Goal: Transaction & Acquisition: Purchase product/service

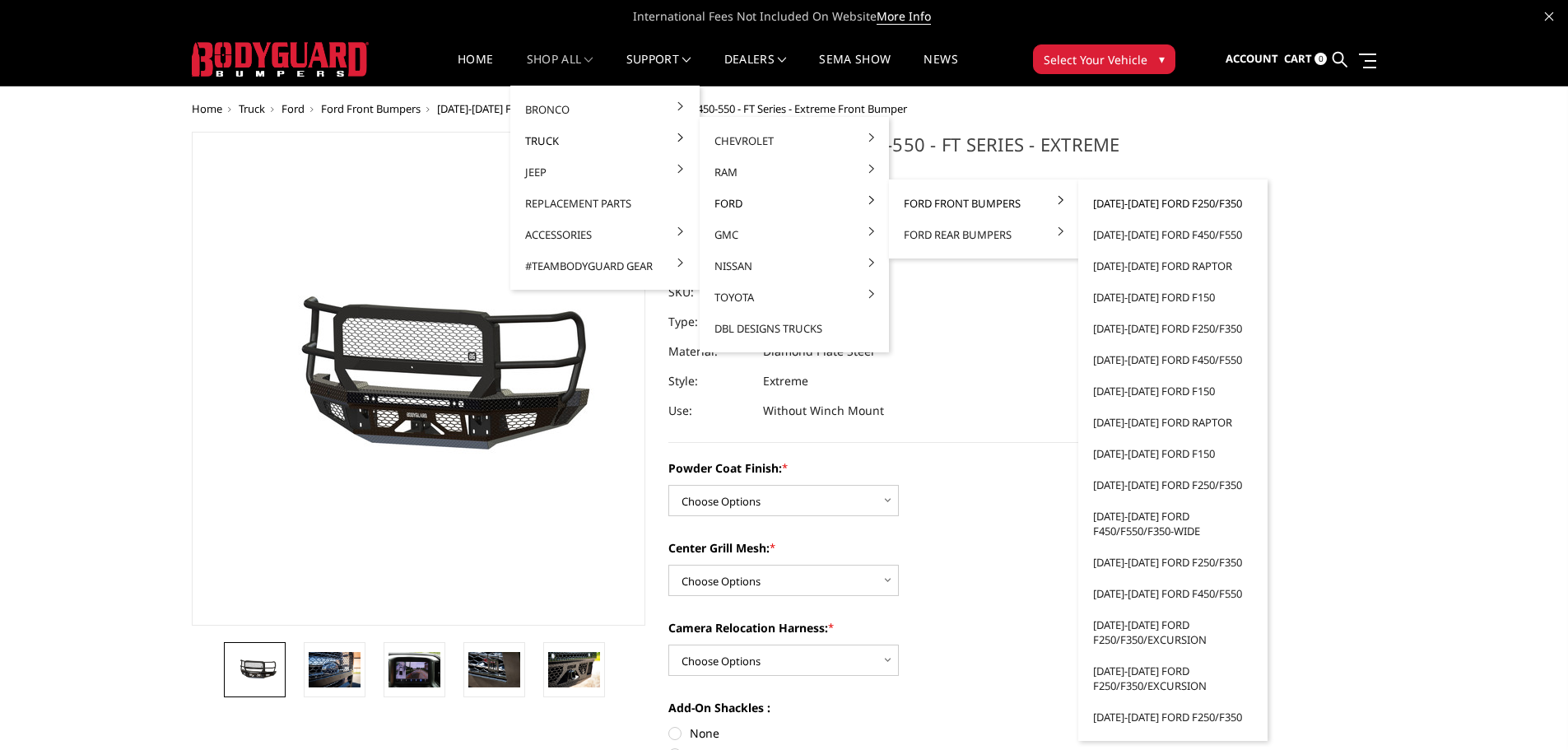
click at [1171, 202] on link "[DATE]-[DATE] Ford F250/F350" at bounding box center [1173, 204] width 176 height 31
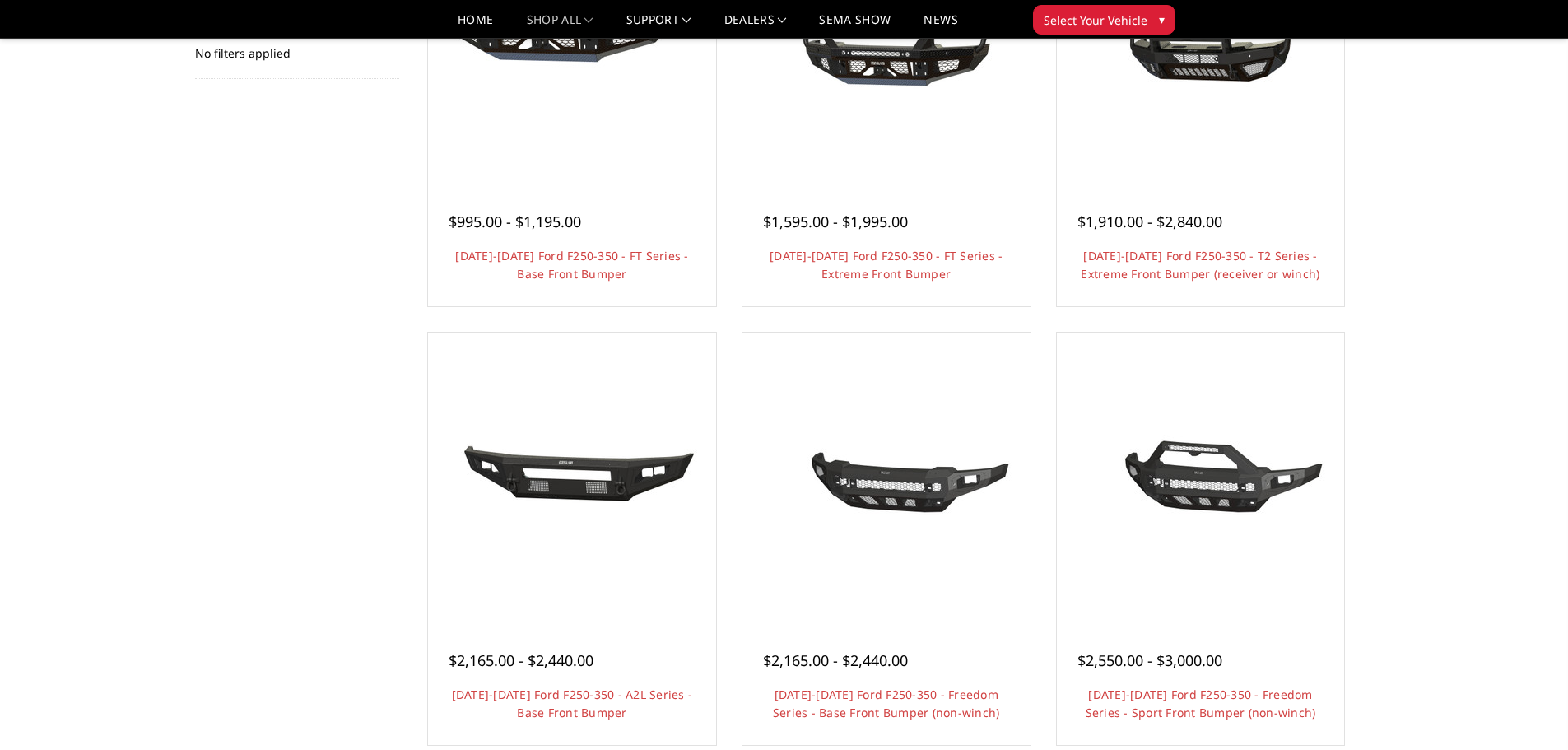
scroll to position [329, 0]
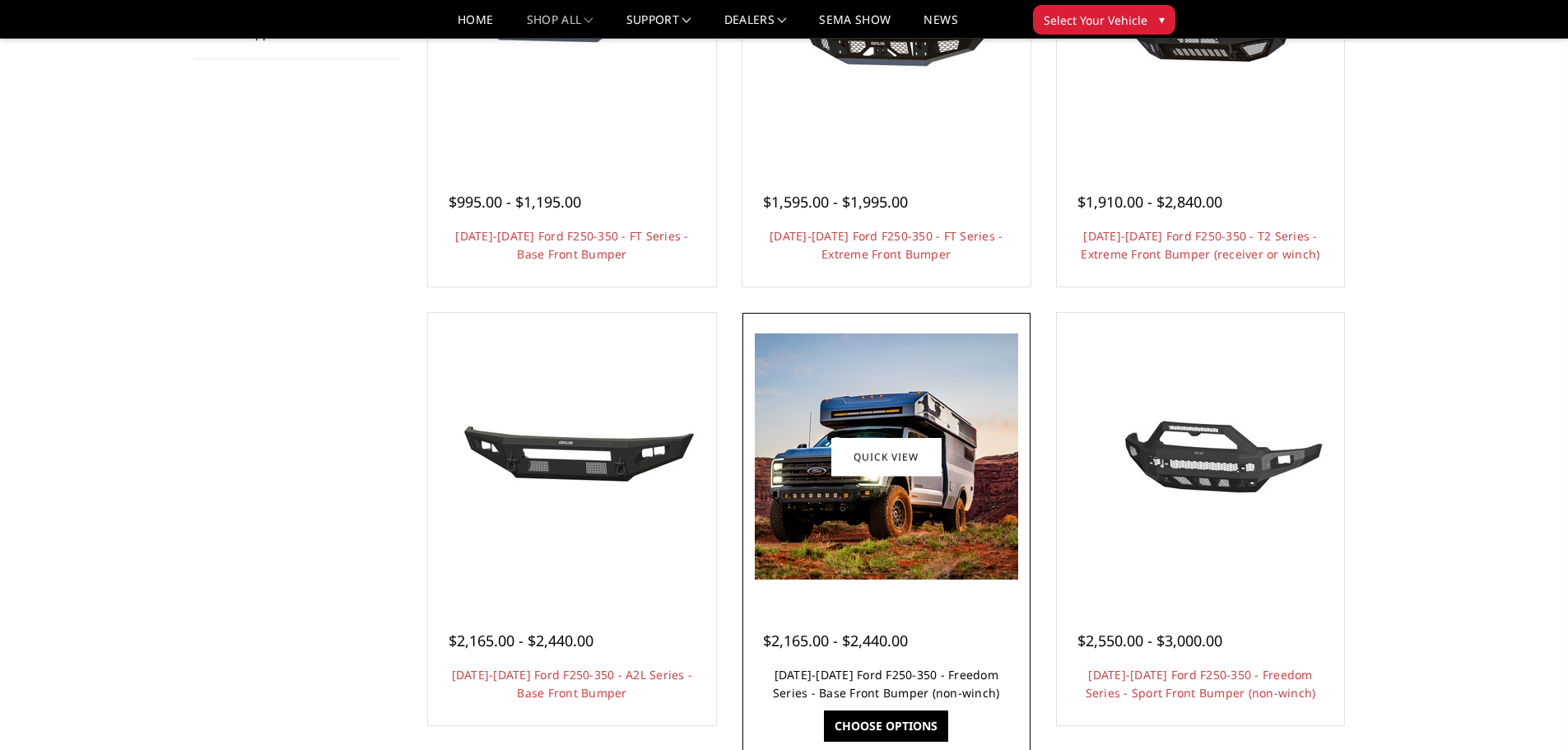
click at [883, 678] on link "2023-2025 Ford F250-350 - Freedom Series - Base Front Bumper (non-winch)" at bounding box center [887, 683] width 227 height 33
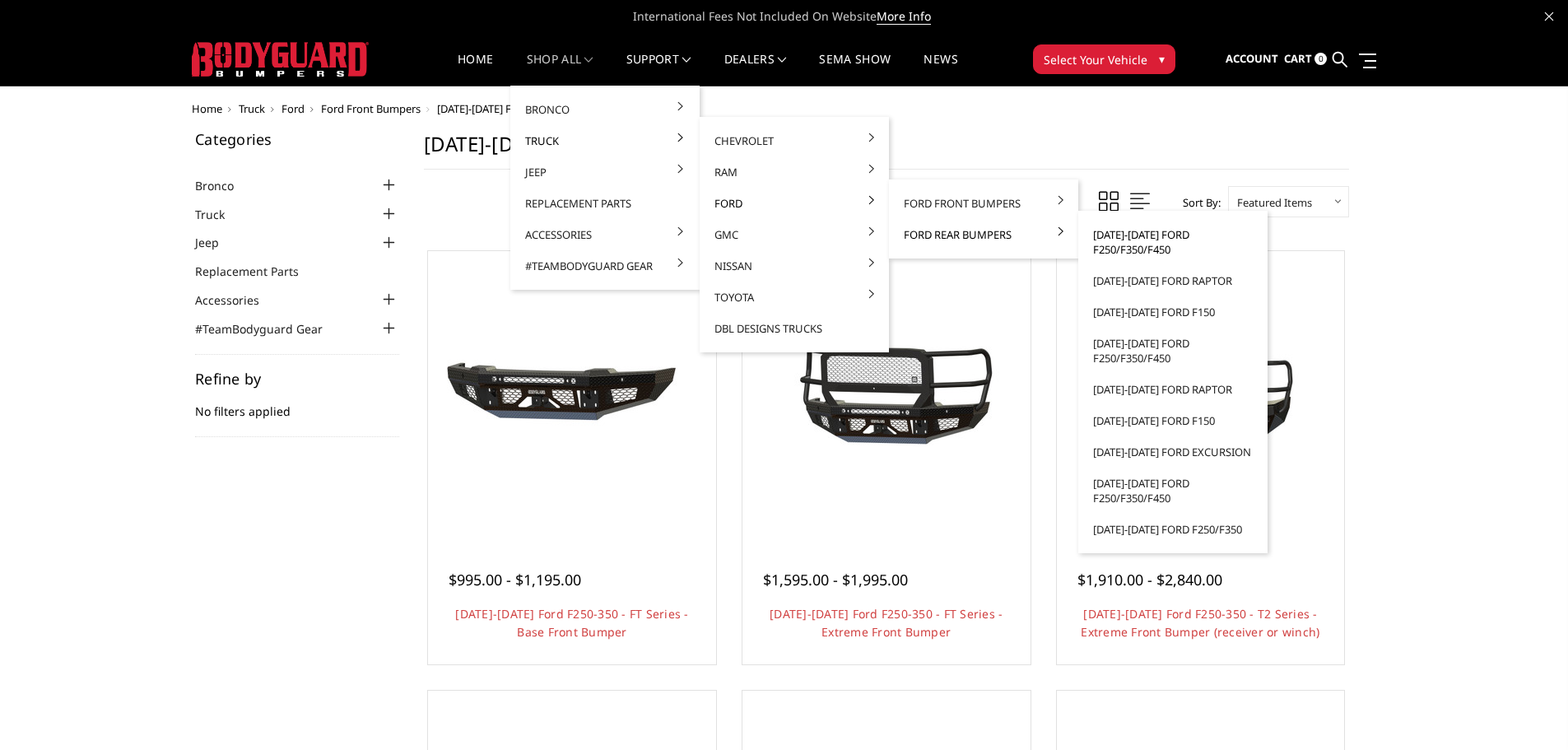
click at [1164, 242] on link "[DATE]-[DATE] Ford F250/F350/F450" at bounding box center [1173, 241] width 176 height 46
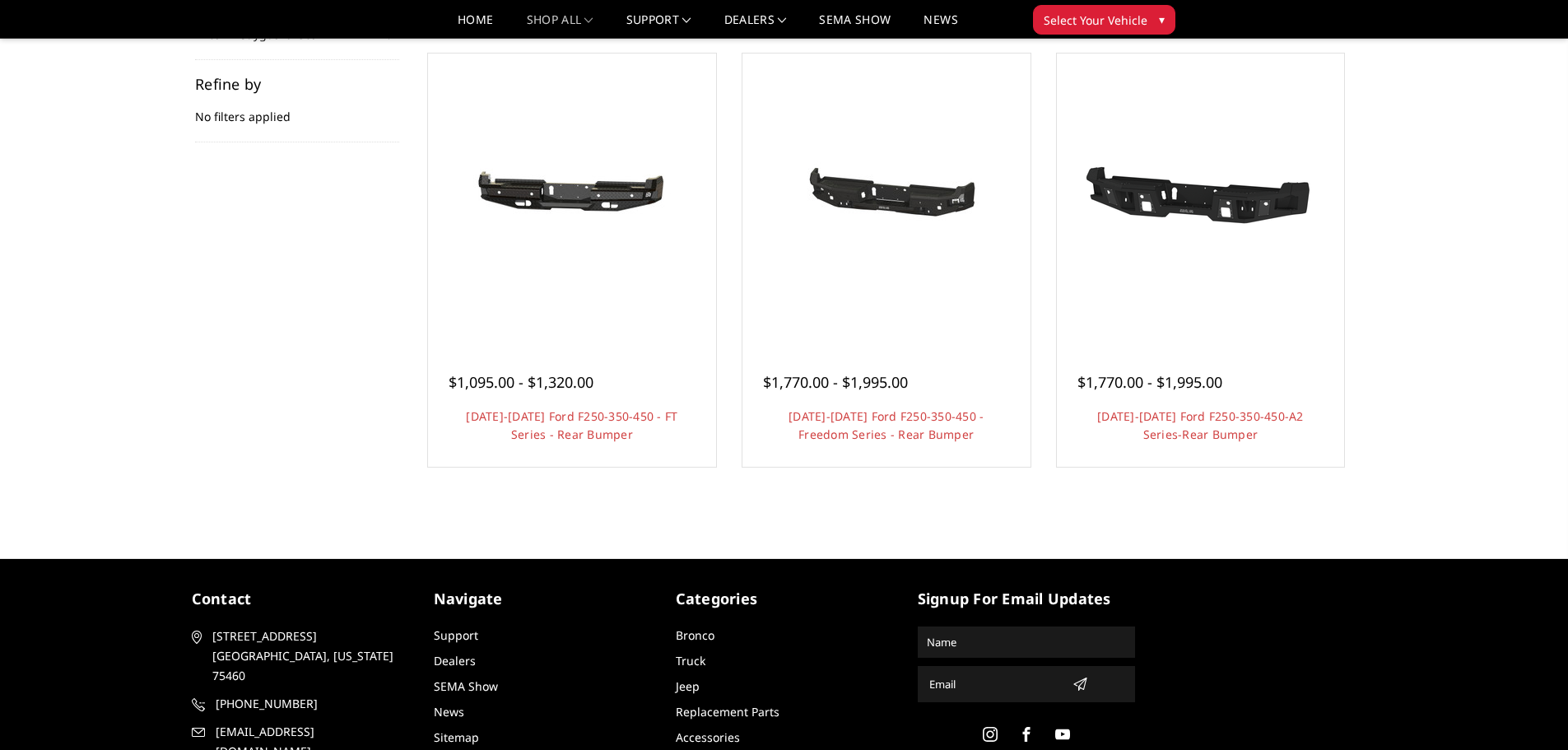
scroll to position [188, 0]
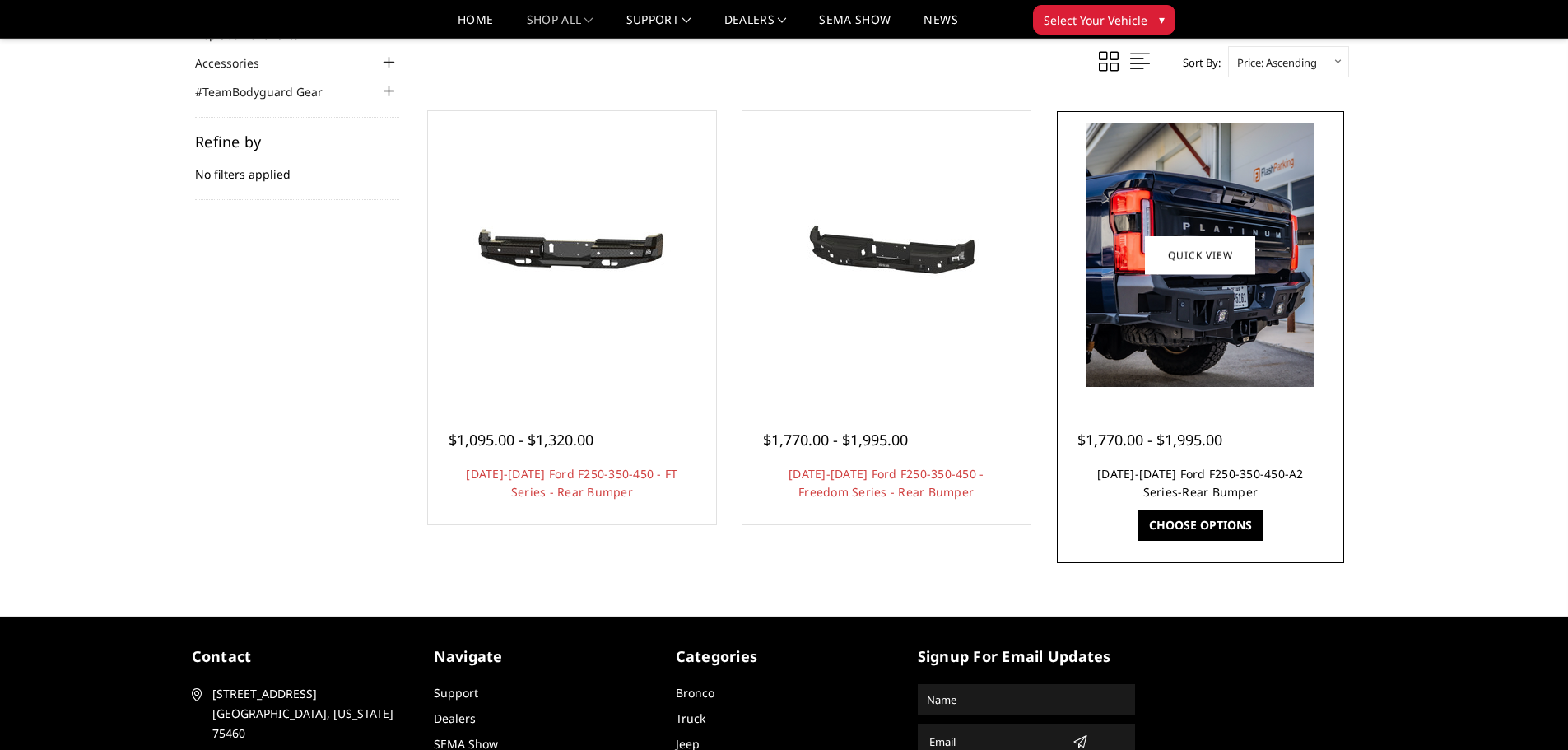
click at [1183, 477] on link "[DATE]-[DATE] Ford F250-350-450-A2 Series-Rear Bumper" at bounding box center [1200, 482] width 207 height 33
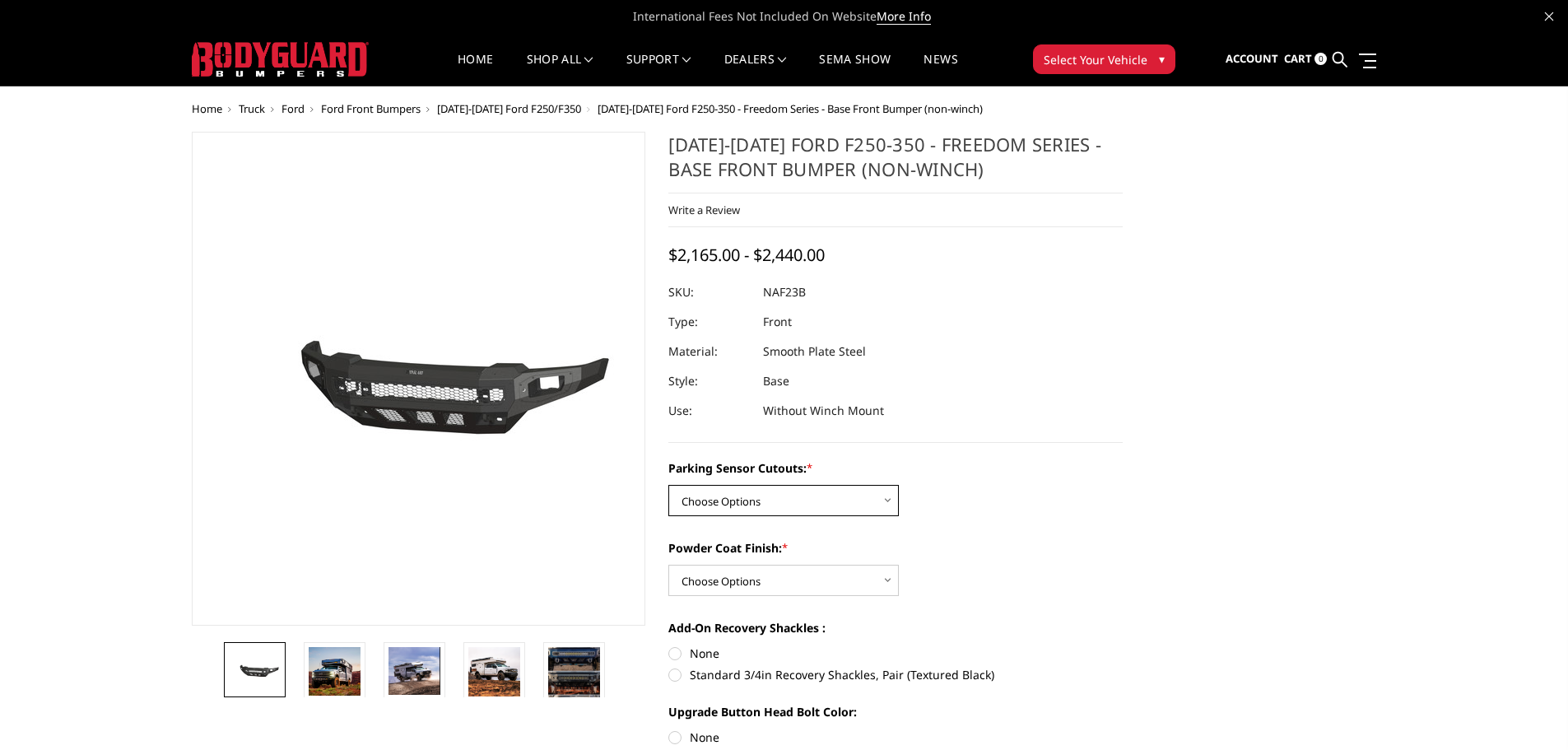
click at [785, 497] on select "Choose Options No - Without Parking Sensor Cutouts Yes - With Parking Sensor Cu…" at bounding box center [783, 501] width 230 height 31
select select "2563"
click at [668, 485] on select "Choose Options No - Without Parking Sensor Cutouts Yes - With Parking Sensor Cu…" at bounding box center [783, 501] width 230 height 31
drag, startPoint x: 714, startPoint y: 565, endPoint x: 725, endPoint y: 588, distance: 25.5
click at [719, 572] on div "Powder Coat Finish: * Choose Options Bare Metal Textured Black Powder Coat" at bounding box center [896, 568] width 455 height 57
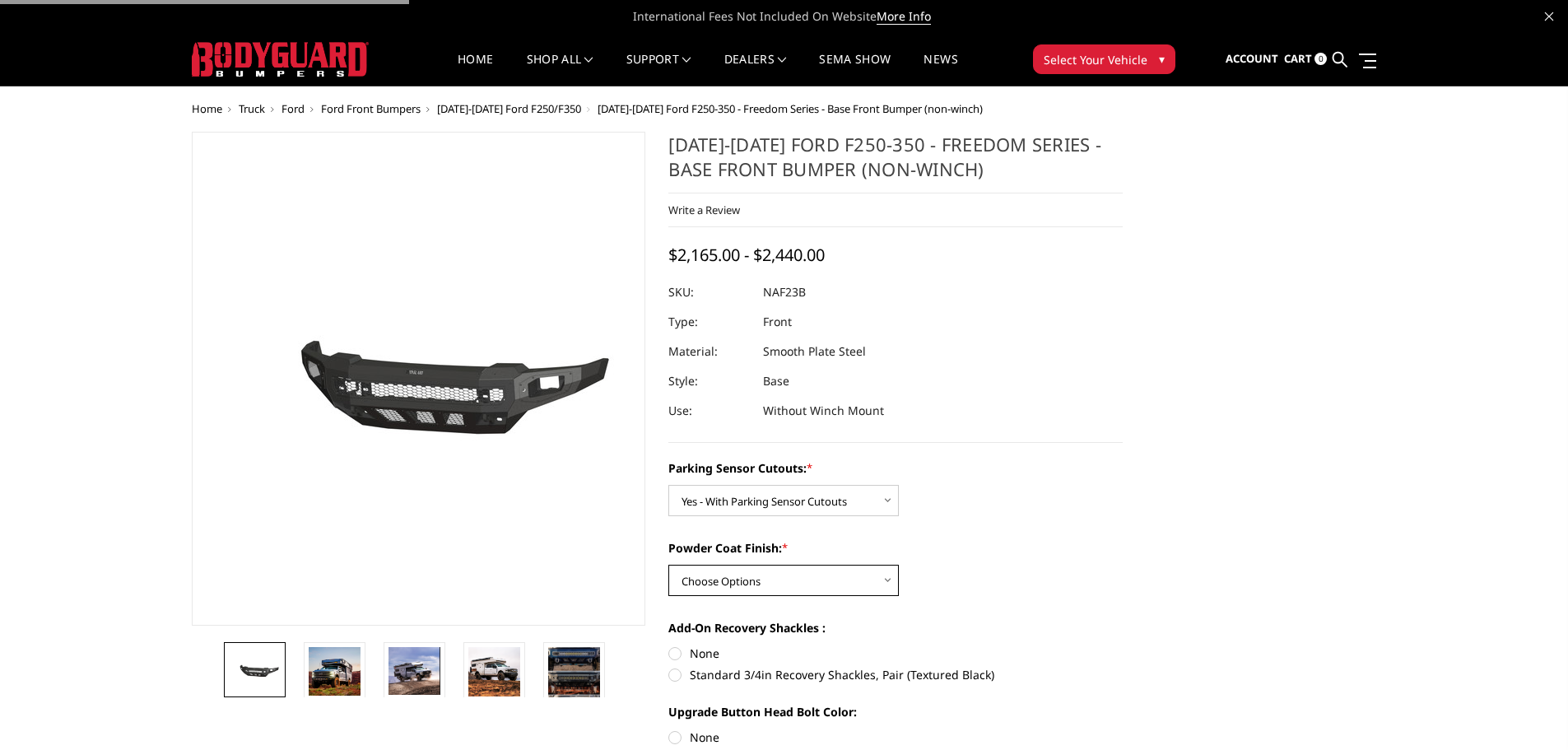
click at [726, 588] on select "Choose Options Bare Metal Textured Black Powder Coat" at bounding box center [783, 580] width 230 height 31
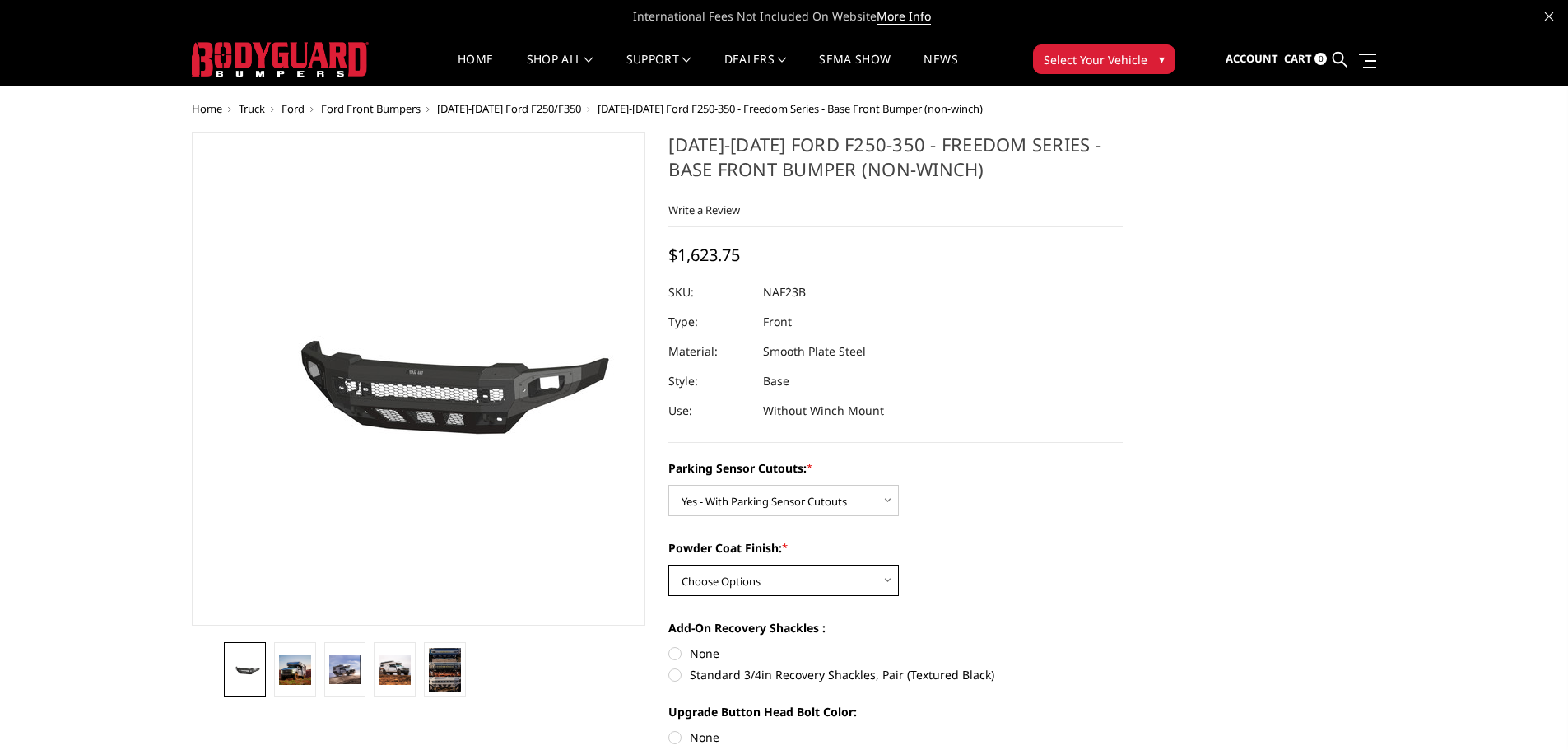
select select "2565"
click at [668, 565] on select "Choose Options Bare Metal Textured Black Powder Coat" at bounding box center [783, 580] width 230 height 31
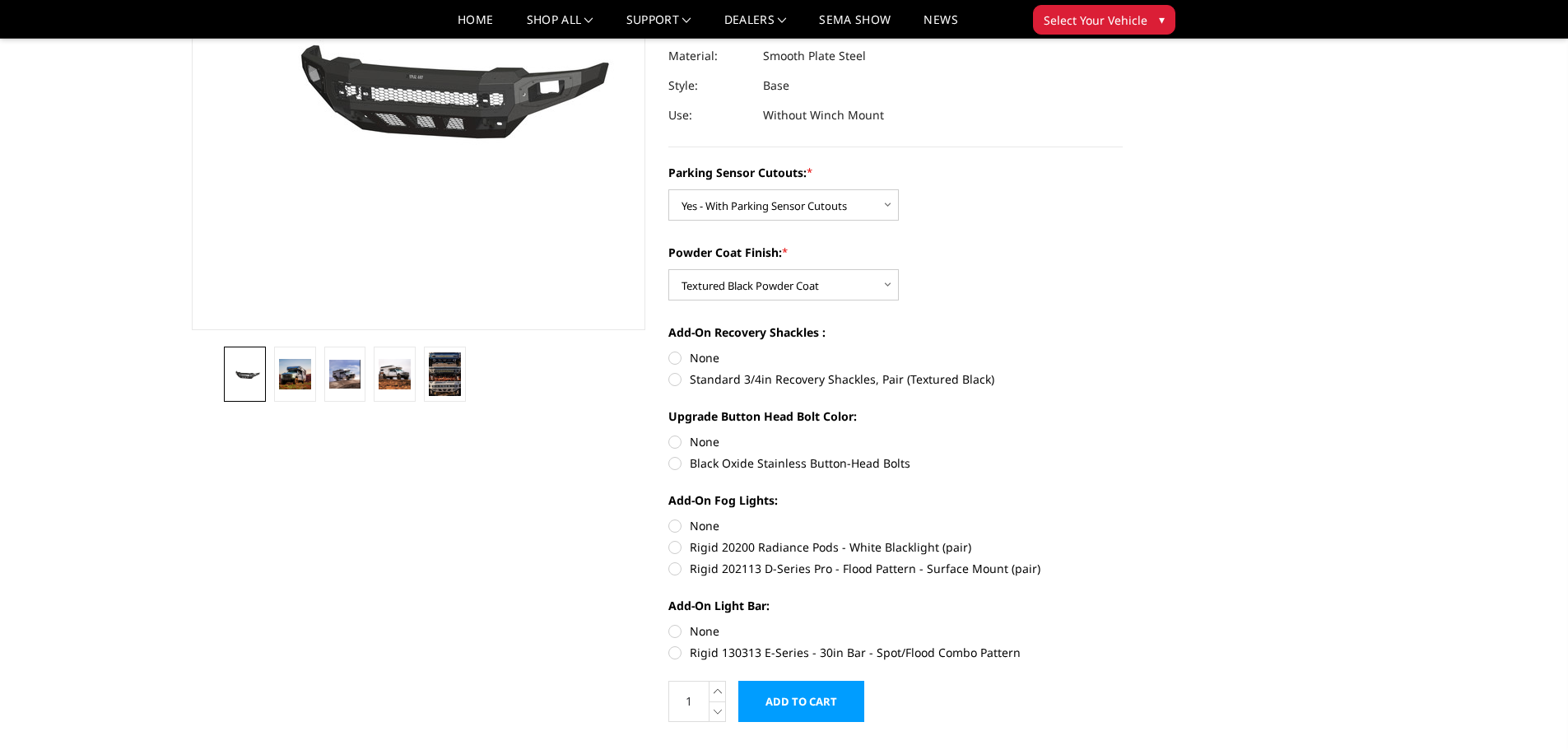
click at [687, 461] on label "Black Oxide Stainless Button-Head Bolts" at bounding box center [896, 464] width 455 height 18
click at [1123, 434] on input "Black Oxide Stainless Button-Head Bolts" at bounding box center [1123, 433] width 1 height 1
radio input "true"
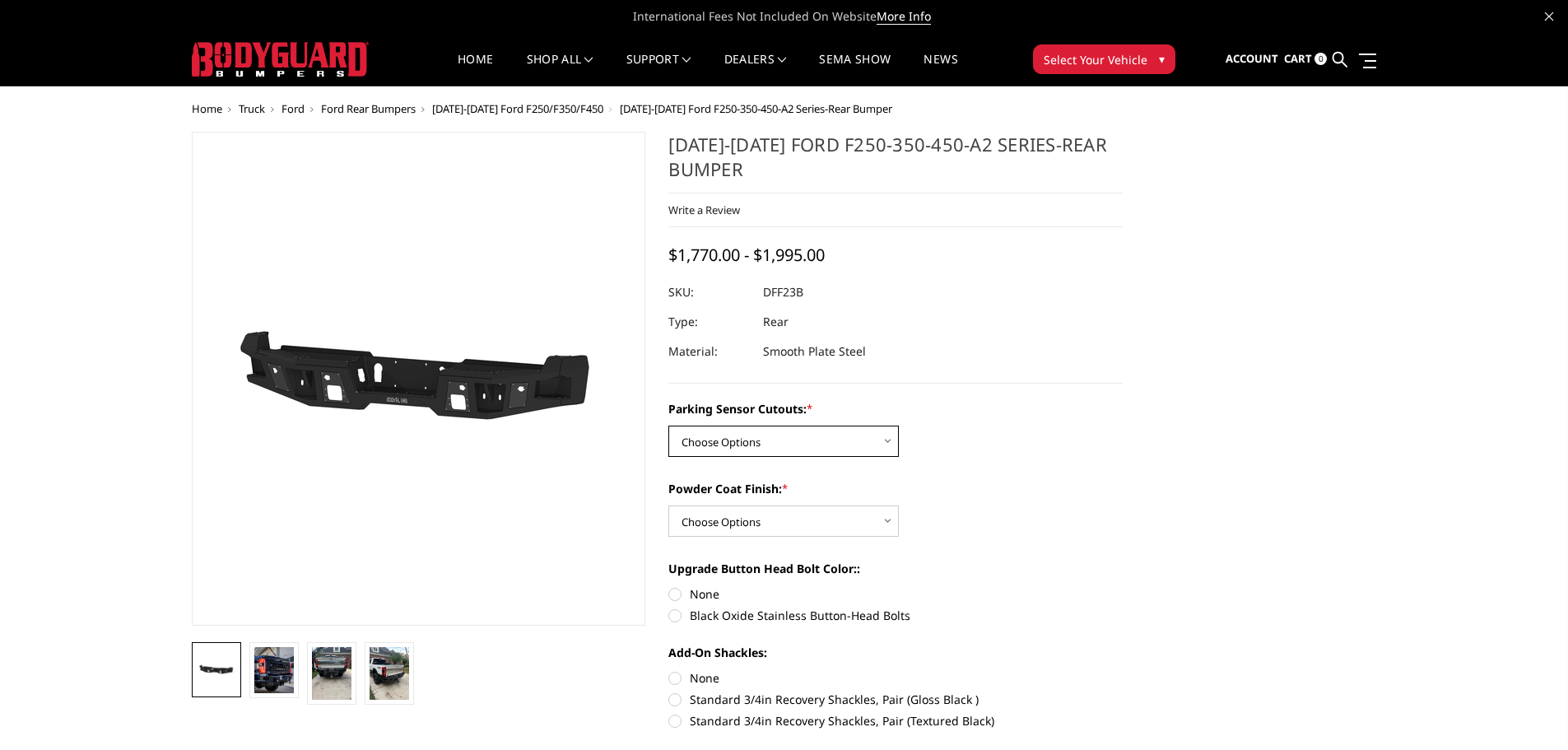
drag, startPoint x: 734, startPoint y: 438, endPoint x: 728, endPoint y: 445, distance: 9.2
click at [734, 438] on select "Choose Options Yes-With Parking Sensor Cutouts No-Without Parking Sensor Cutouts" at bounding box center [783, 441] width 230 height 31
select select "2436"
click at [668, 425] on select "Choose Options Yes-With Parking Sensor Cutouts No-Without Parking Sensor Cutouts" at bounding box center [783, 441] width 230 height 31
click at [695, 526] on select "Choose Options Bare Metal Textured Black Powder Coat" at bounding box center [783, 522] width 230 height 31
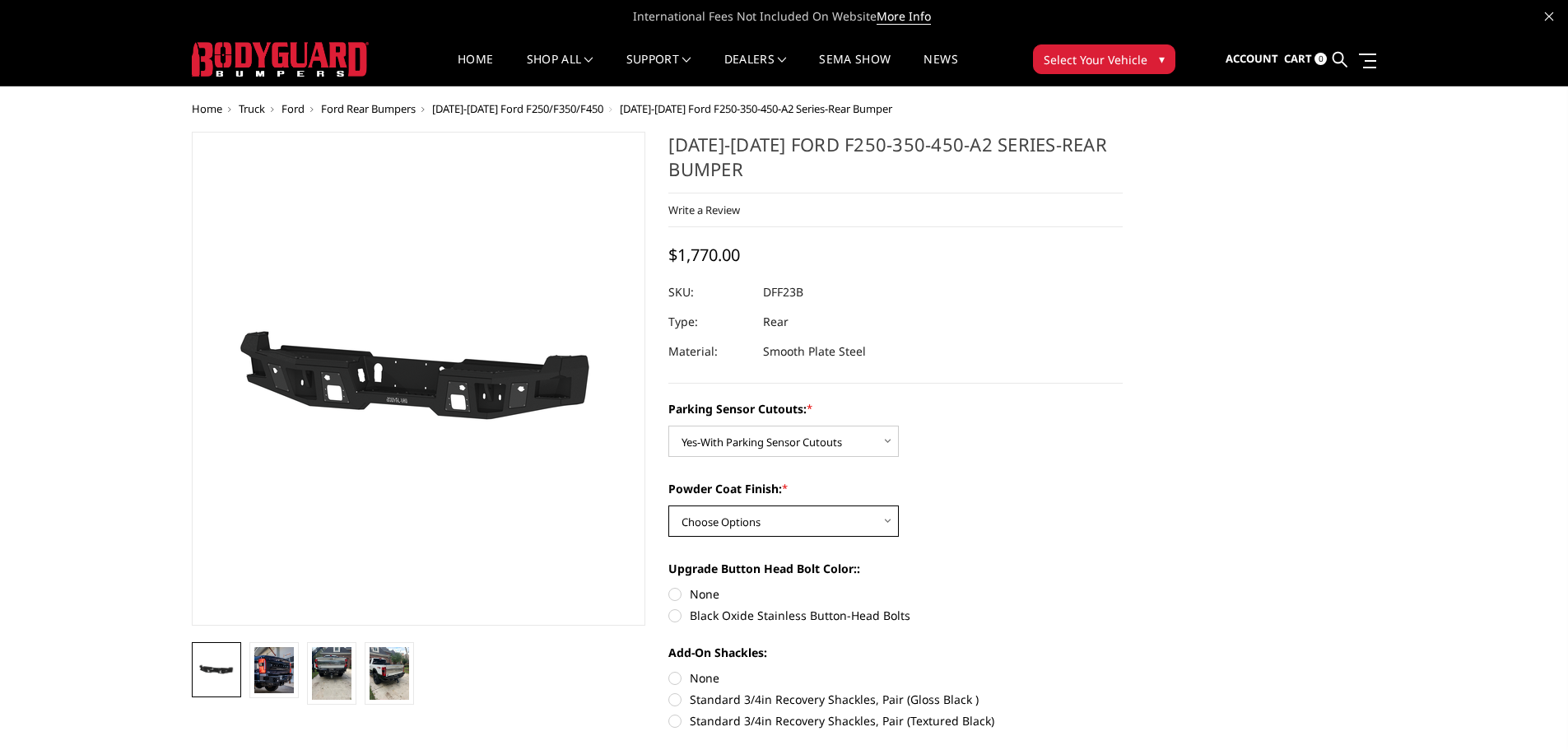
select select "2439"
click at [668, 506] on select "Choose Options Bare Metal Textured Black Powder Coat" at bounding box center [783, 522] width 230 height 31
click at [710, 616] on label "Black Oxide Stainless Button-Head Bolts" at bounding box center [896, 616] width 455 height 18
click at [1123, 586] on input "Black Oxide Stainless Button-Head Bolts" at bounding box center [1123, 585] width 1 height 1
radio input "true"
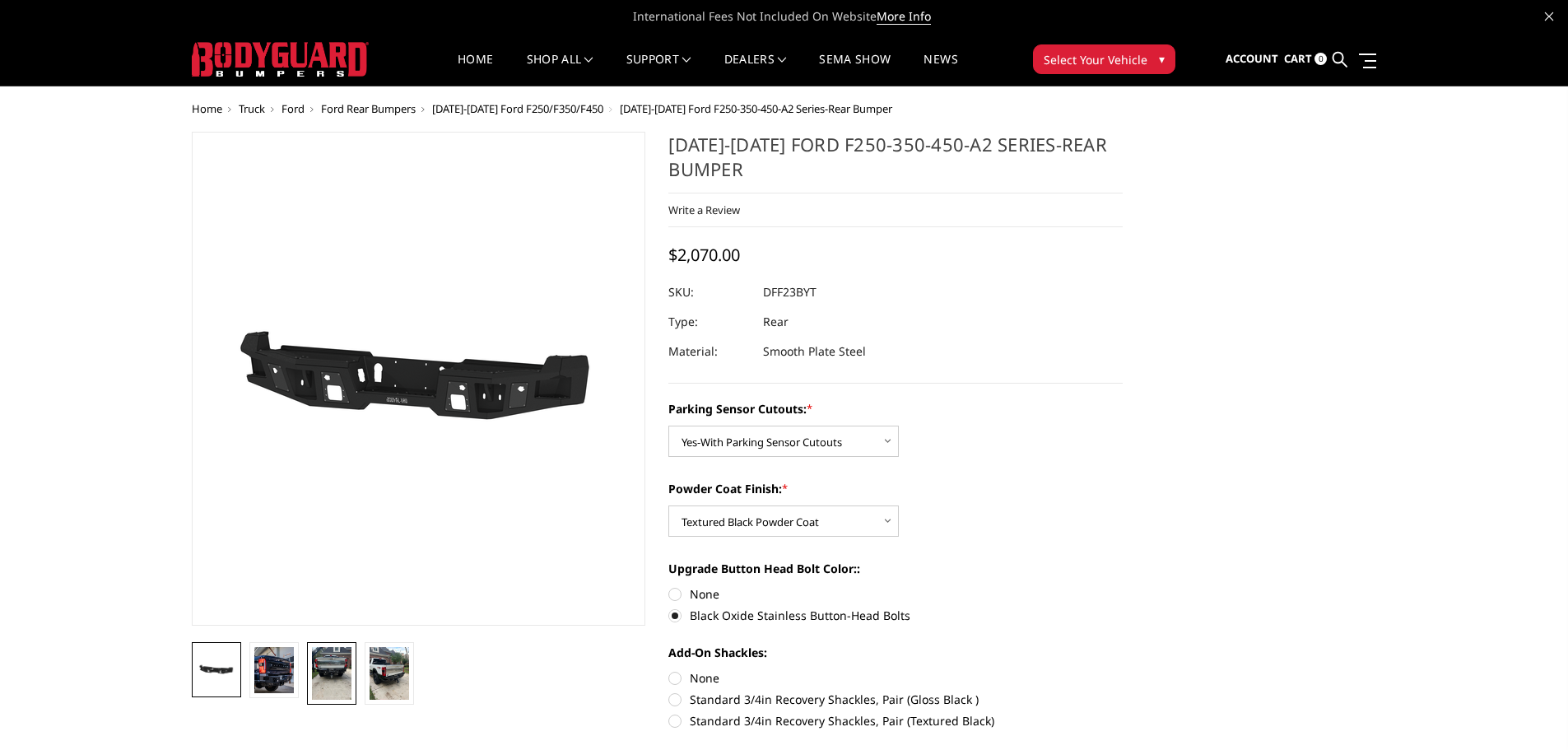
click at [341, 689] on img at bounding box center [331, 674] width 39 height 53
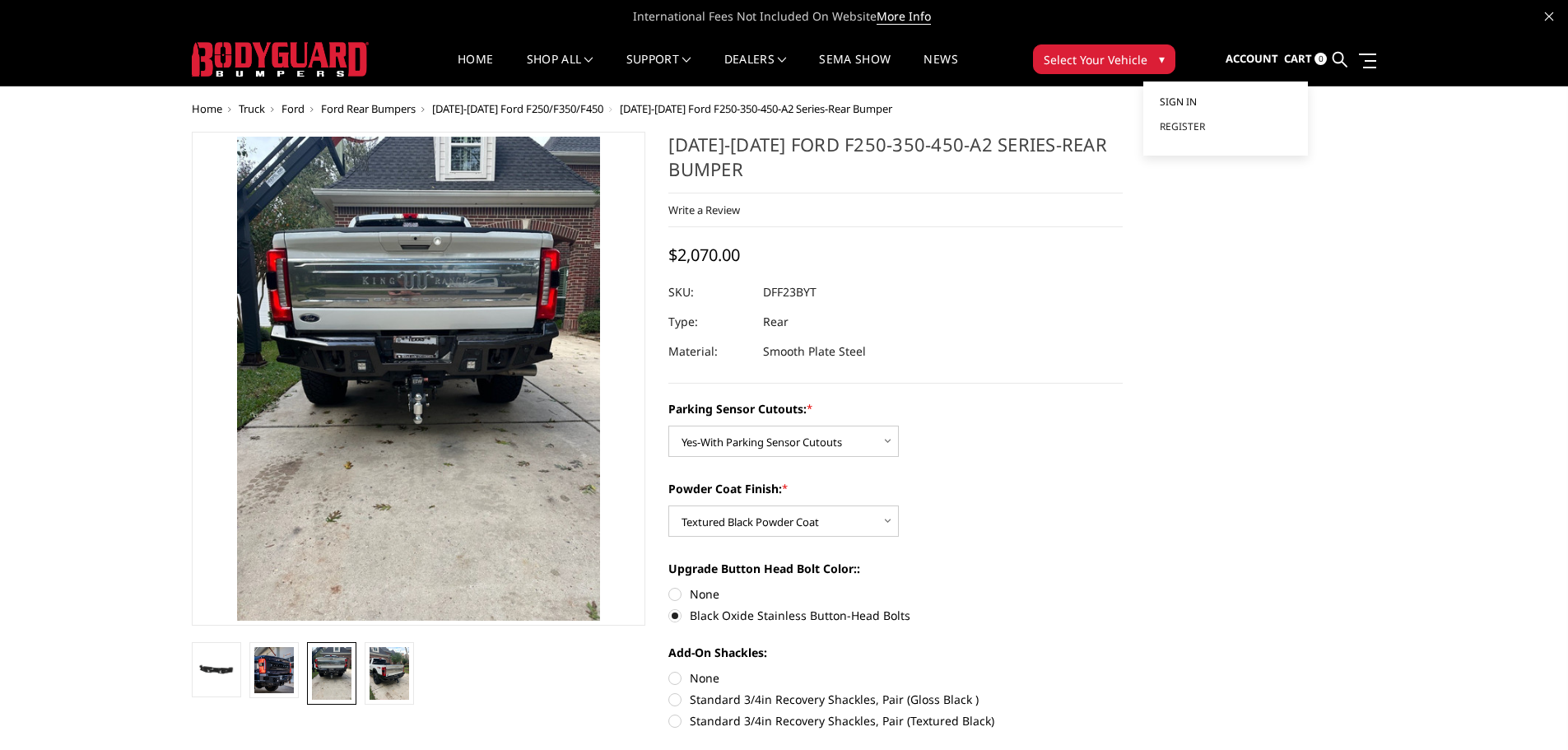
click at [1197, 100] on span "Sign in" at bounding box center [1179, 102] width 37 height 14
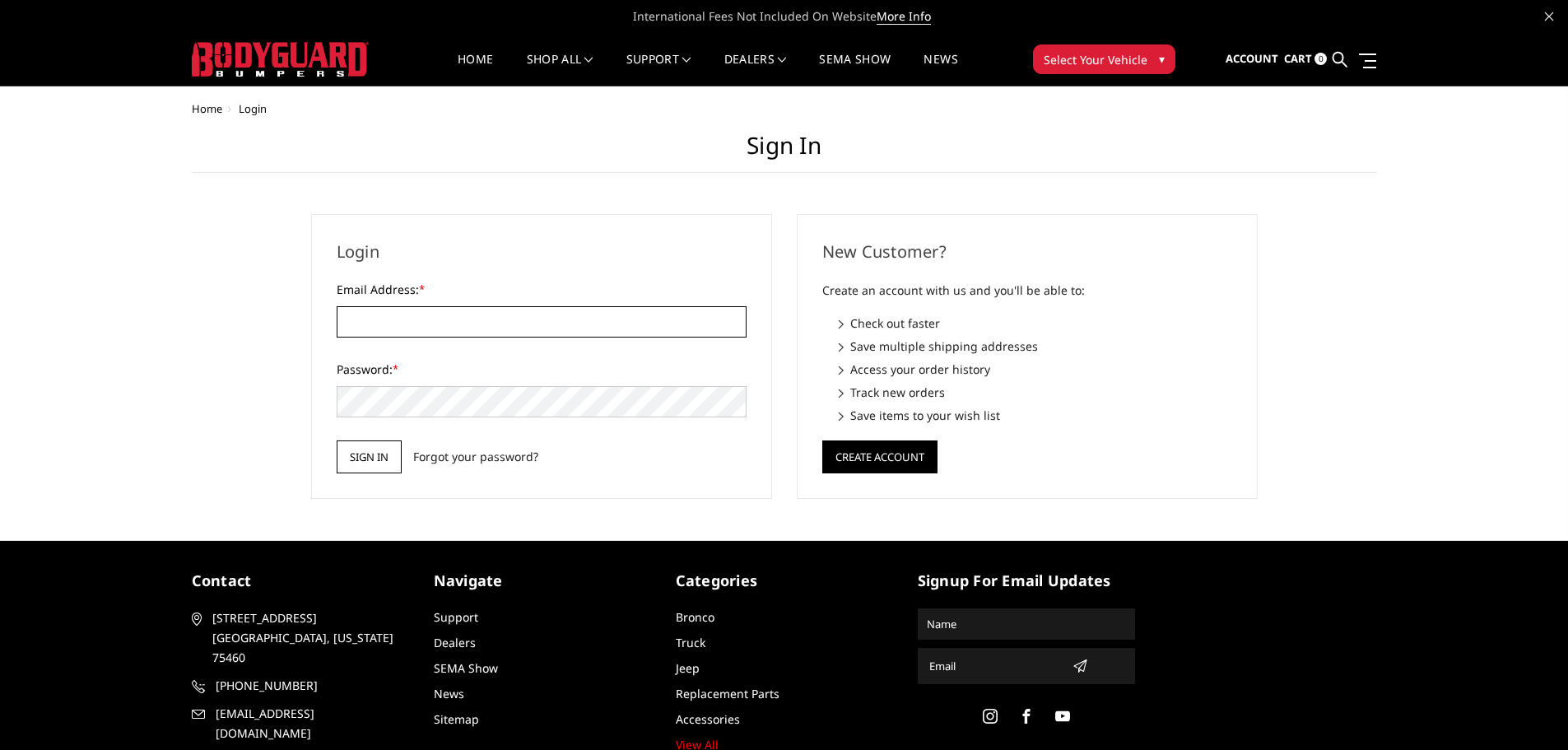
type input "[EMAIL_ADDRESS][DOMAIN_NAME]"
click at [359, 452] on input "Sign in" at bounding box center [369, 457] width 65 height 33
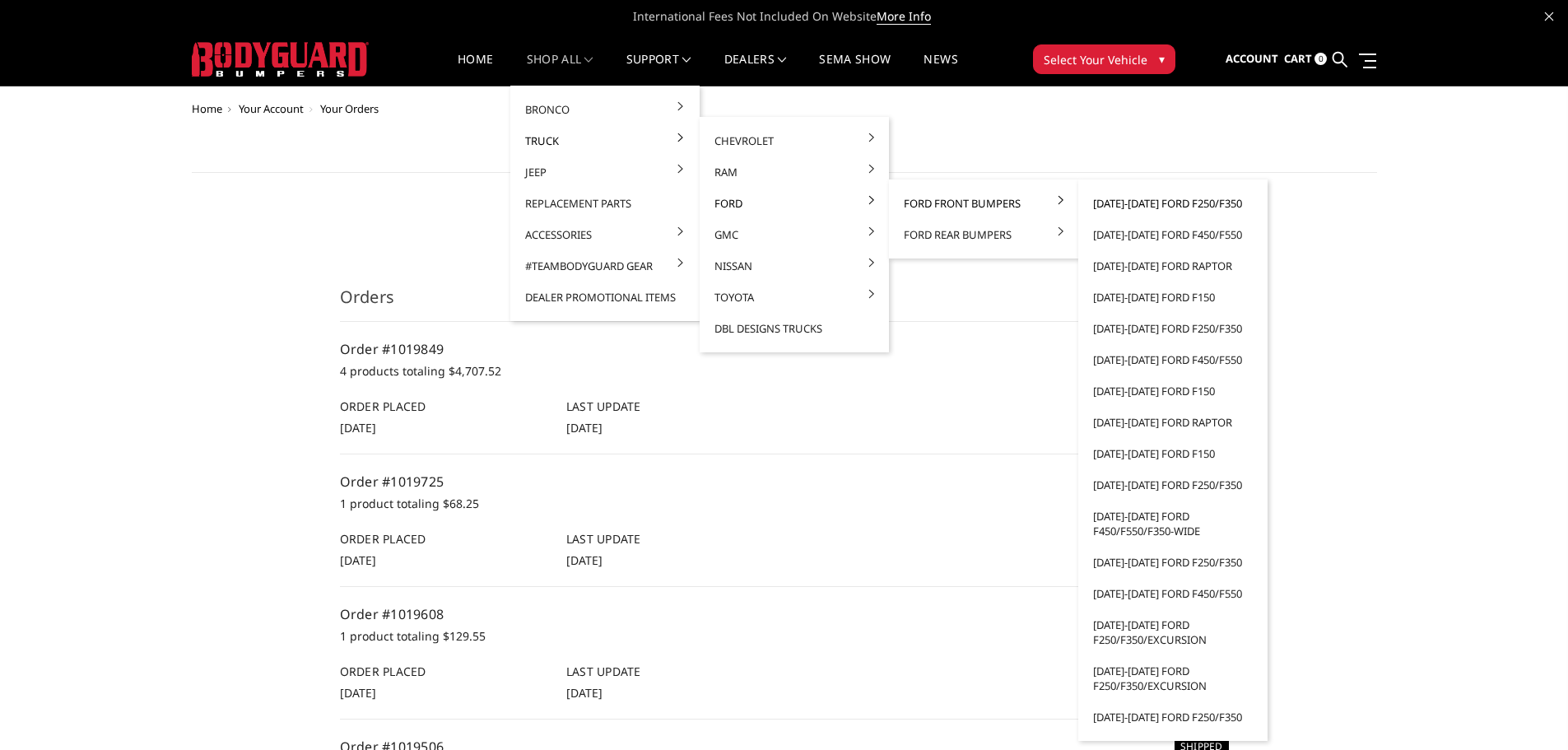
click at [1137, 201] on link "[DATE]-[DATE] Ford F250/F350" at bounding box center [1173, 204] width 176 height 31
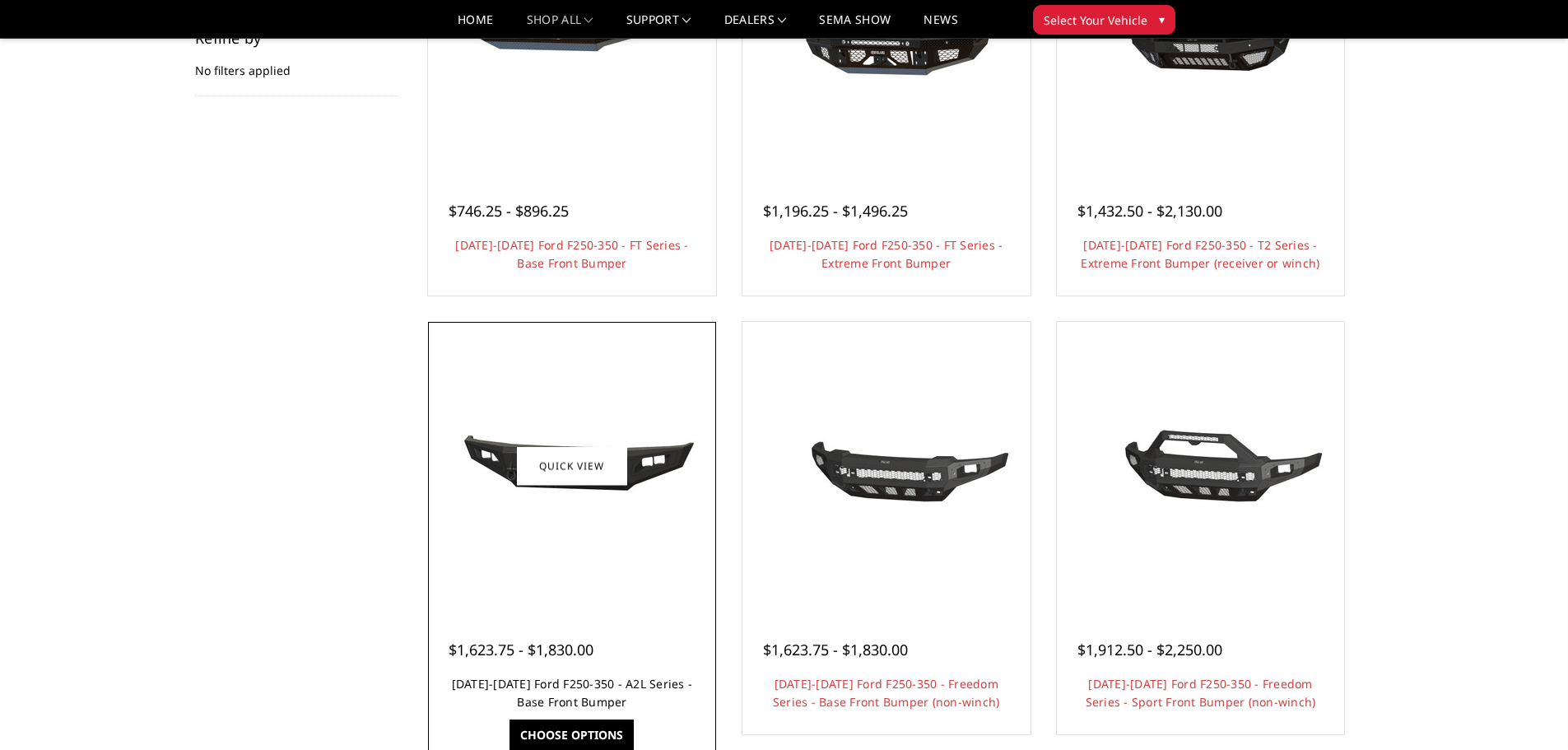
scroll to position [576, 0]
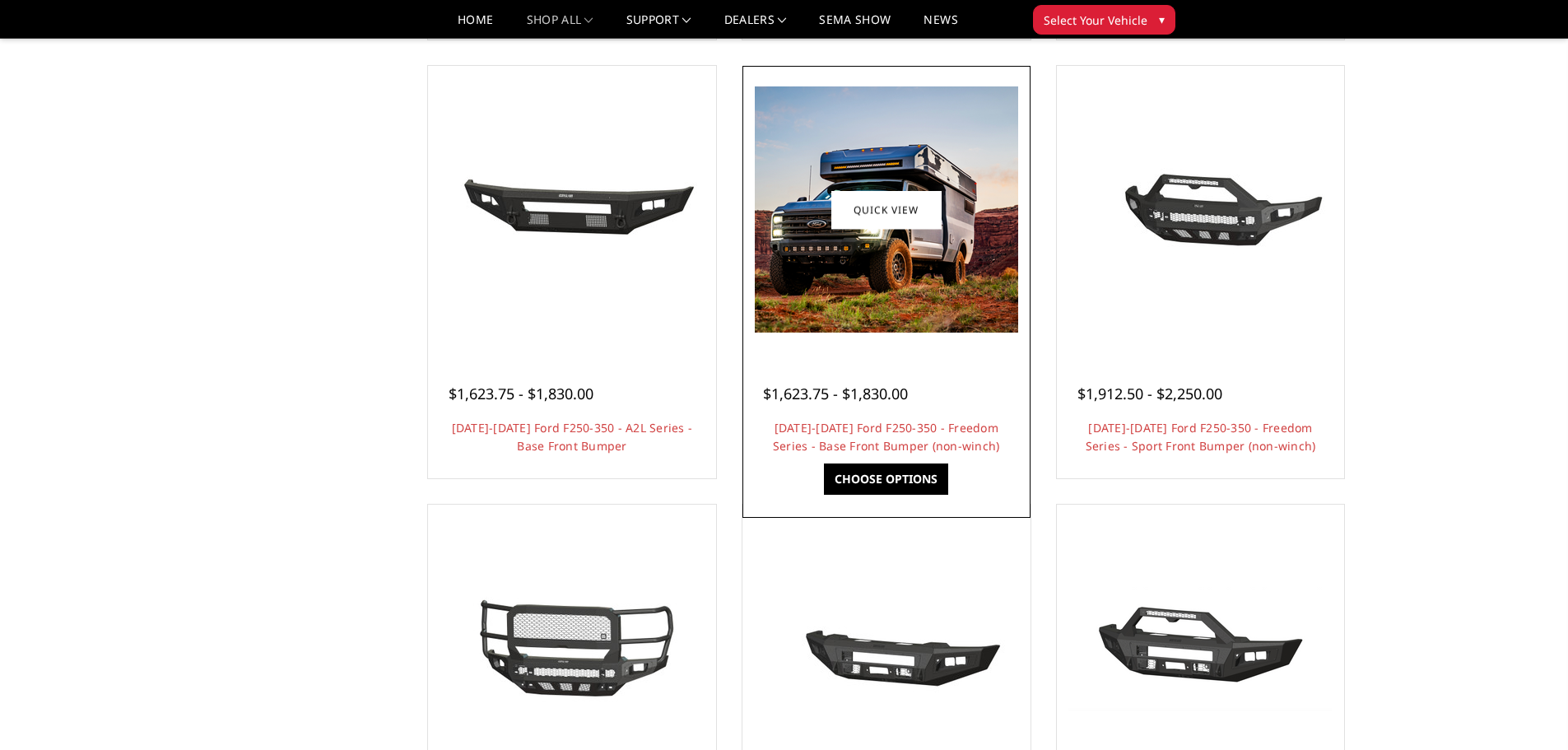
click at [919, 293] on img at bounding box center [886, 209] width 264 height 246
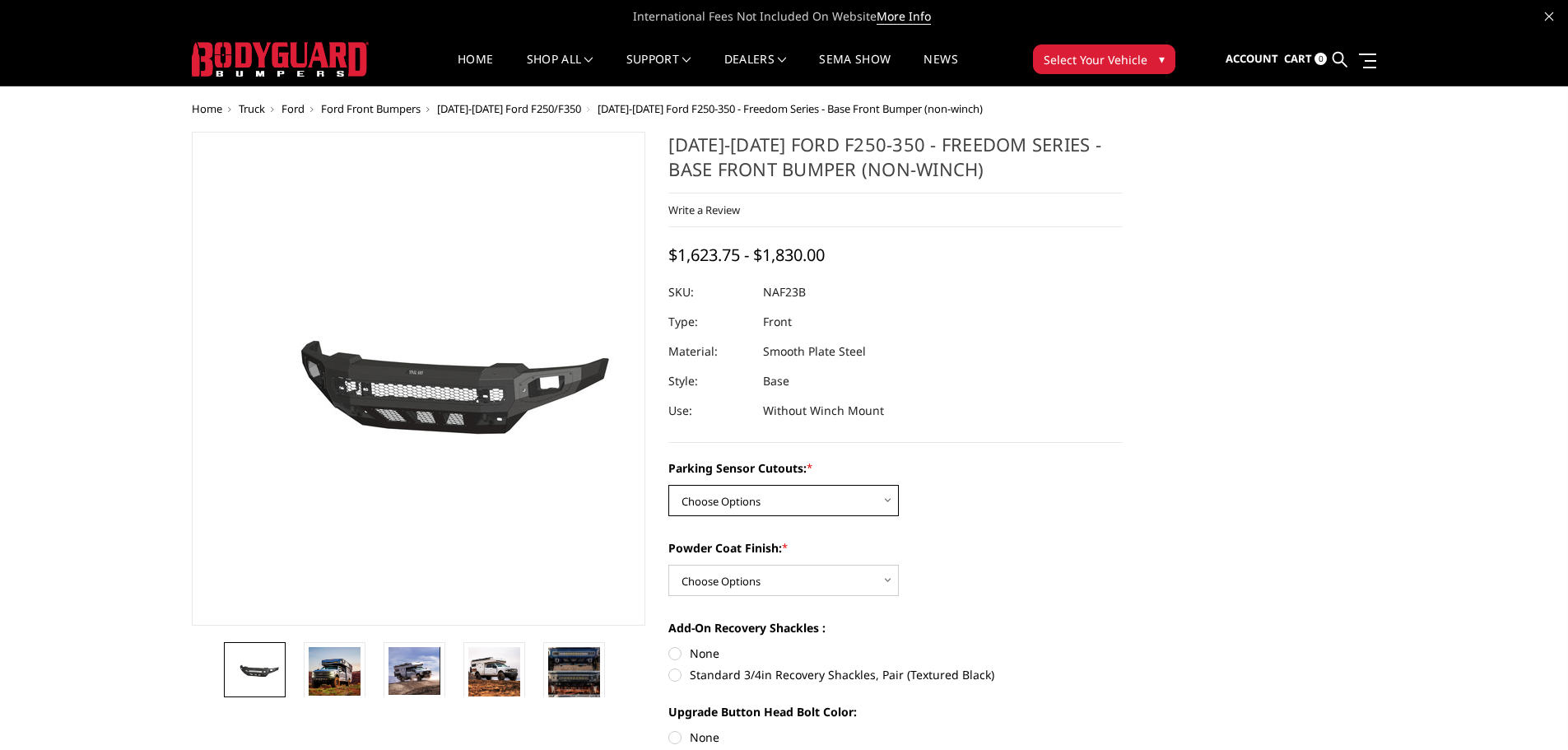
click at [823, 494] on select "Choose Options No - Without Parking Sensor Cutouts Yes - With Parking Sensor Cu…" at bounding box center [783, 501] width 230 height 31
select select "2563"
click at [668, 485] on select "Choose Options No - Without Parking Sensor Cutouts Yes - With Parking Sensor Cu…" at bounding box center [783, 501] width 230 height 31
drag, startPoint x: 791, startPoint y: 578, endPoint x: 787, endPoint y: 587, distance: 9.8
click at [791, 578] on select "Choose Options Bare Metal Textured Black Powder Coat" at bounding box center [783, 580] width 230 height 31
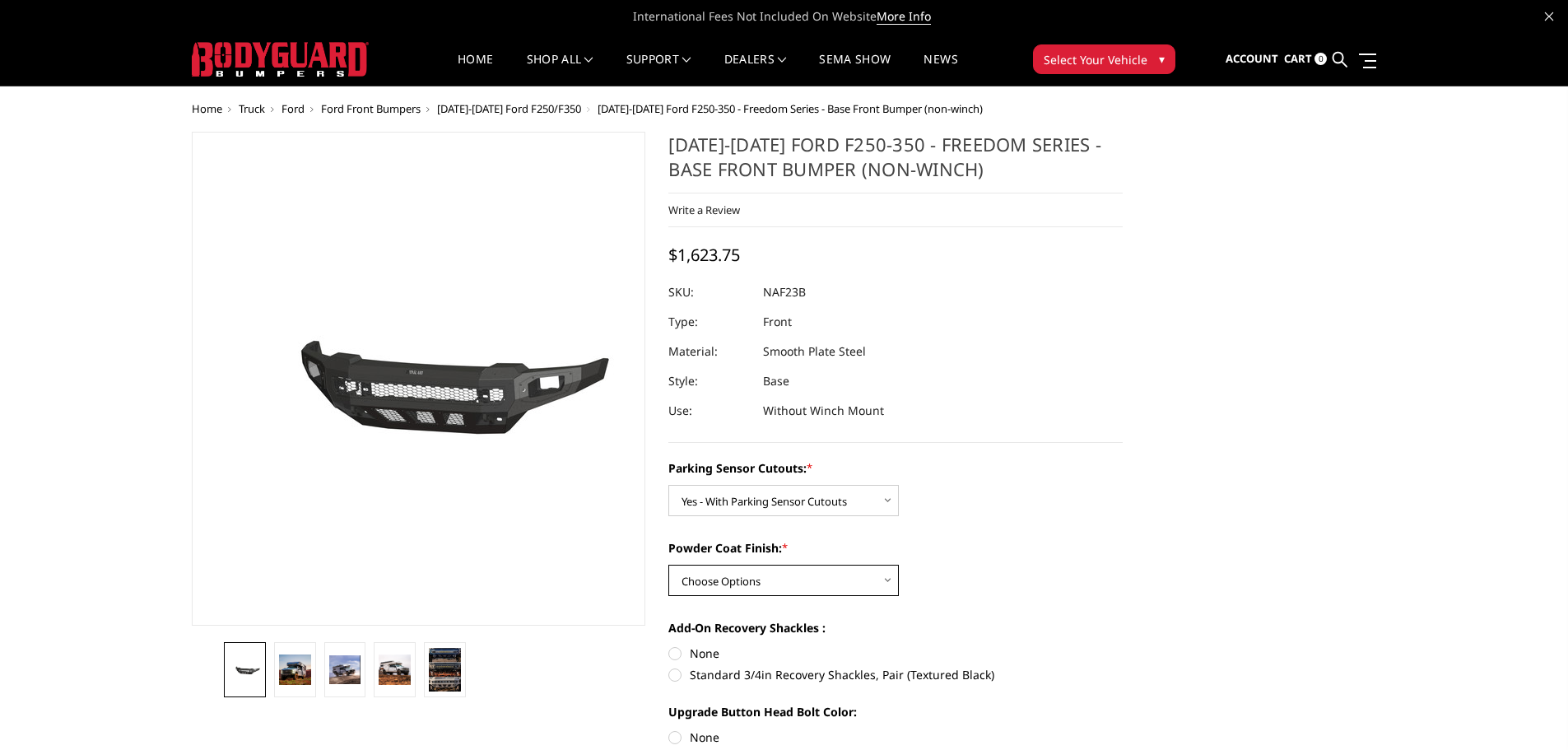
select select "2565"
click at [668, 565] on select "Choose Options Bare Metal Textured Black Powder Coat" at bounding box center [783, 580] width 230 height 31
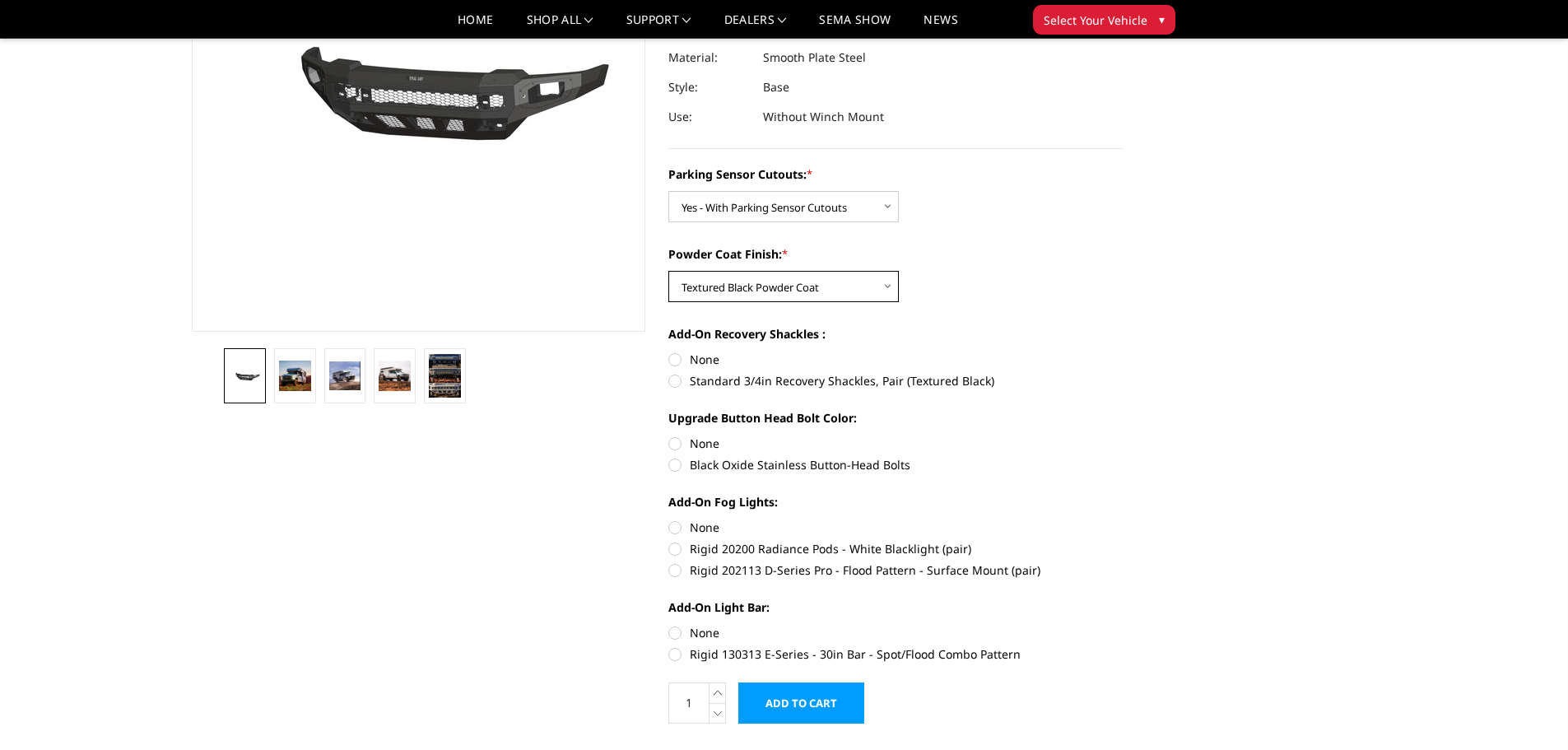
scroll to position [247, 0]
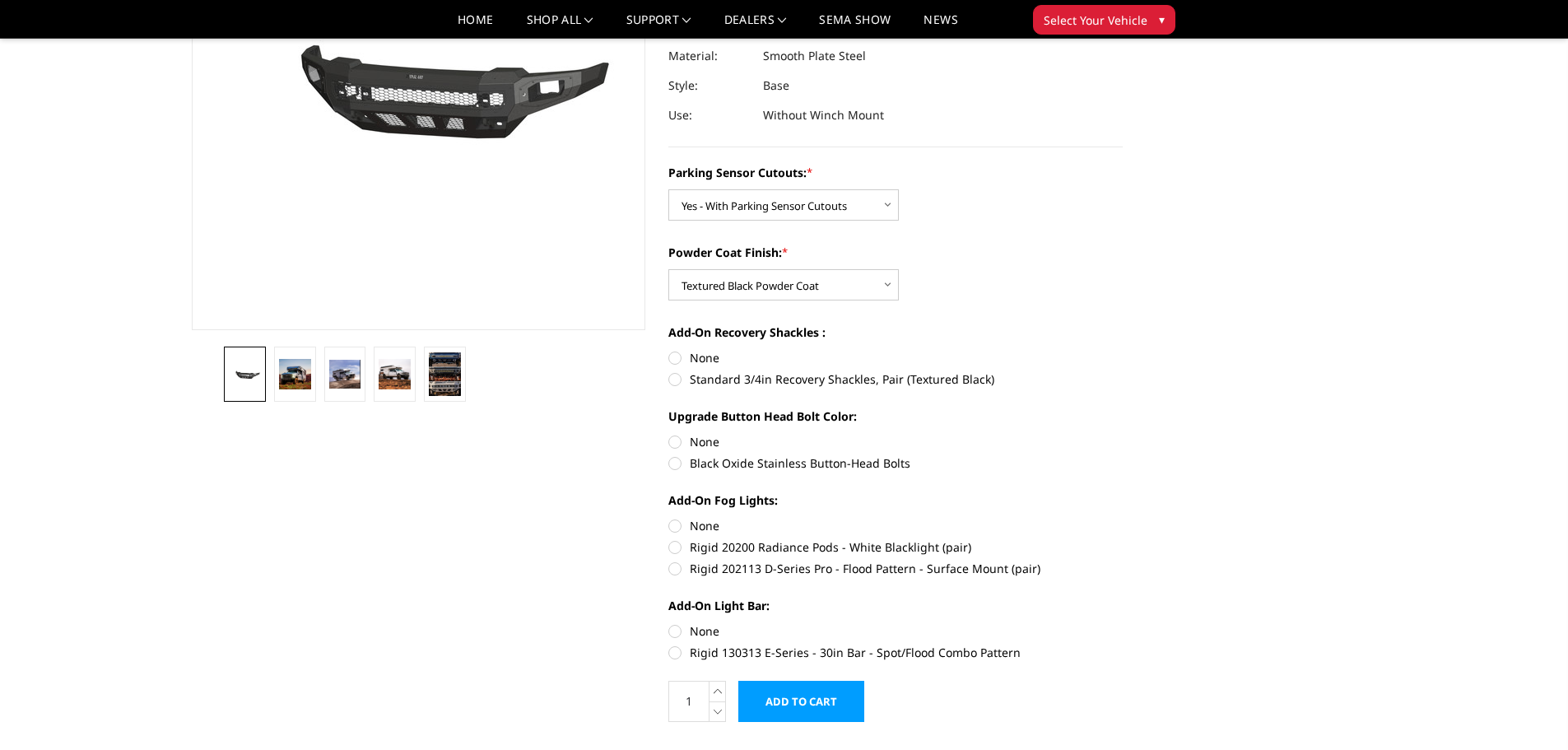
click at [777, 465] on label "Black Oxide Stainless Button-Head Bolts" at bounding box center [896, 464] width 455 height 18
click at [1123, 434] on input "Black Oxide Stainless Button-Head Bolts" at bounding box center [1123, 433] width 1 height 1
radio input "true"
click at [785, 701] on input "Add to Cart" at bounding box center [802, 702] width 126 height 41
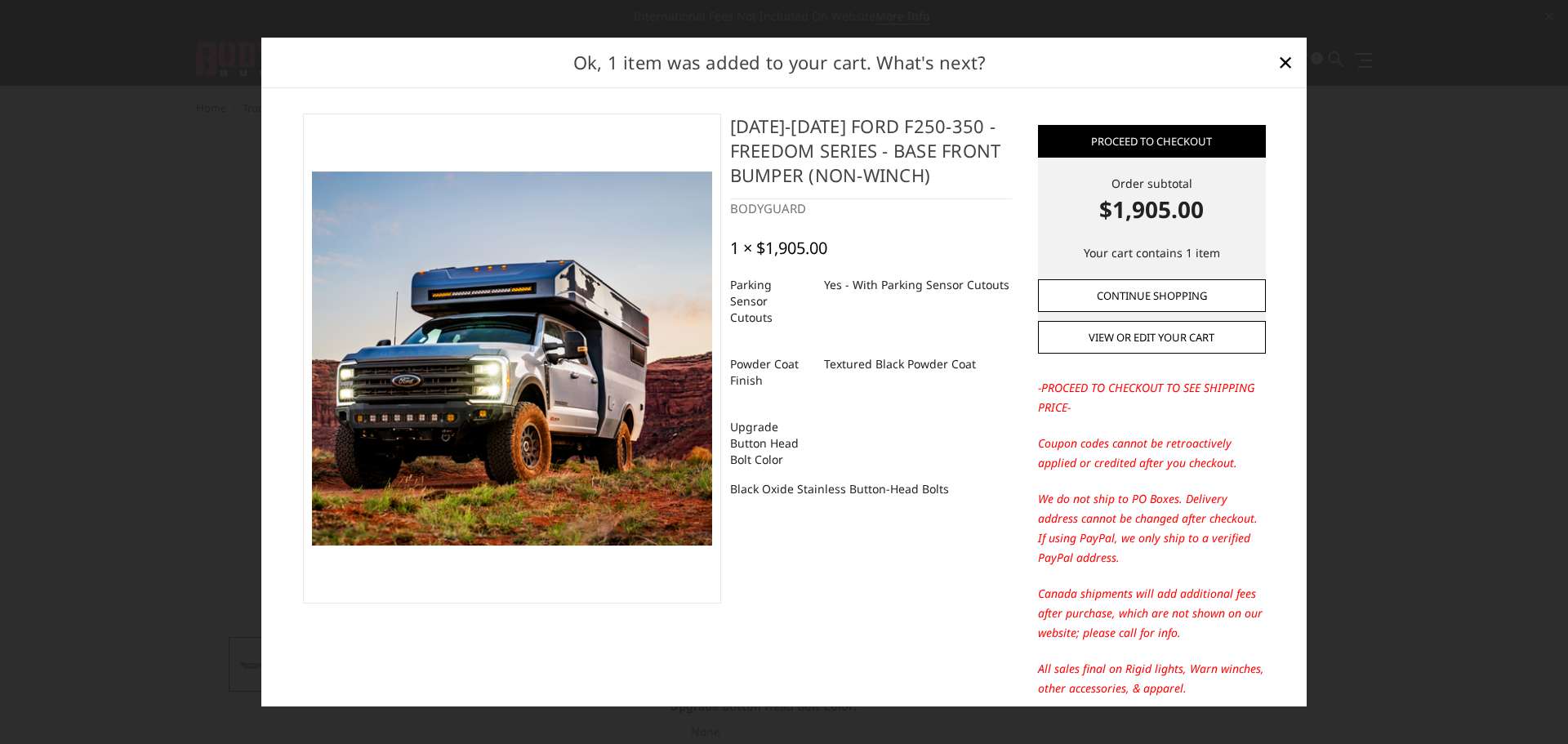
click at [1160, 299] on link "Continue Shopping" at bounding box center [1152, 296] width 227 height 33
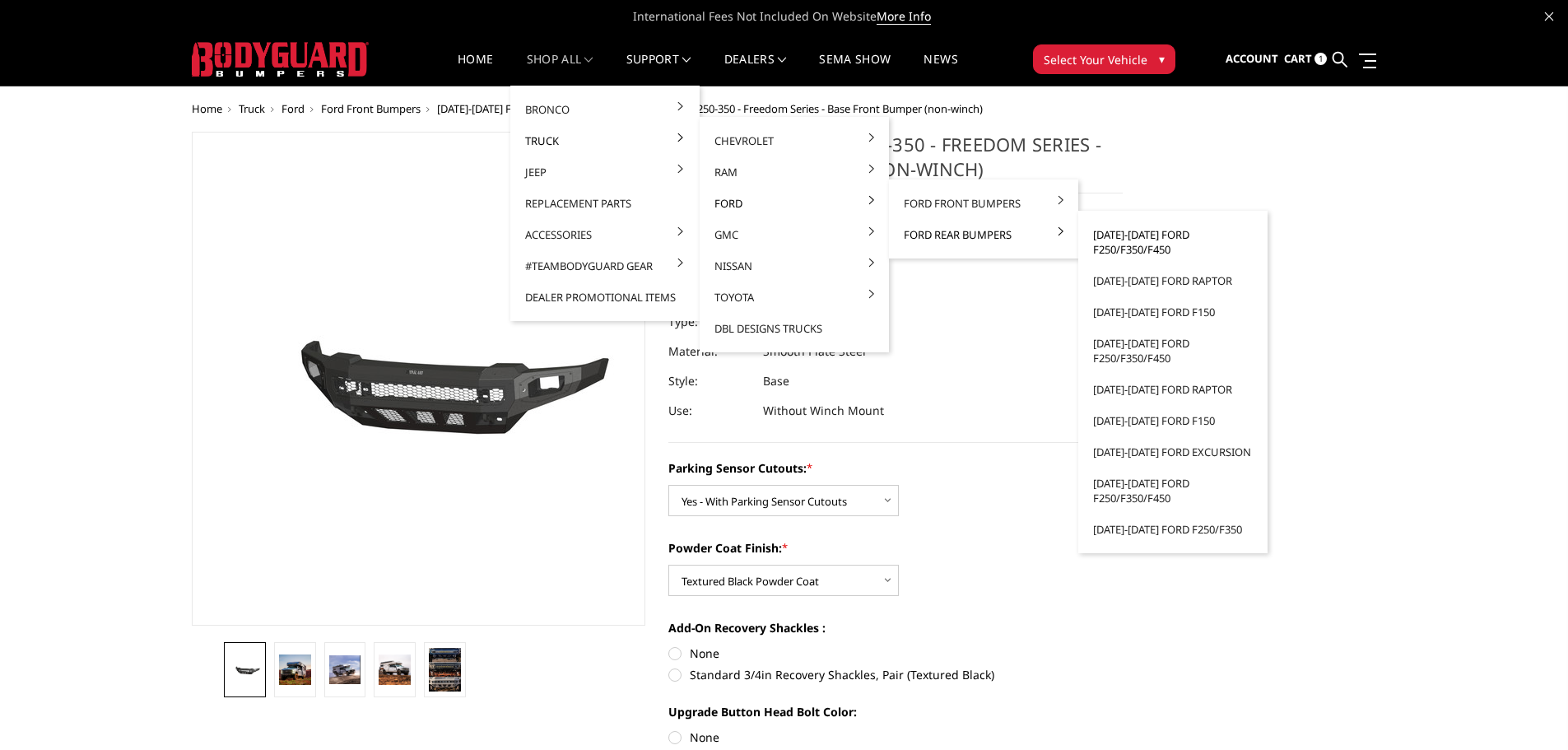
click at [1126, 240] on link "2023-2025 Ford F250/F350/F450" at bounding box center [1173, 241] width 176 height 46
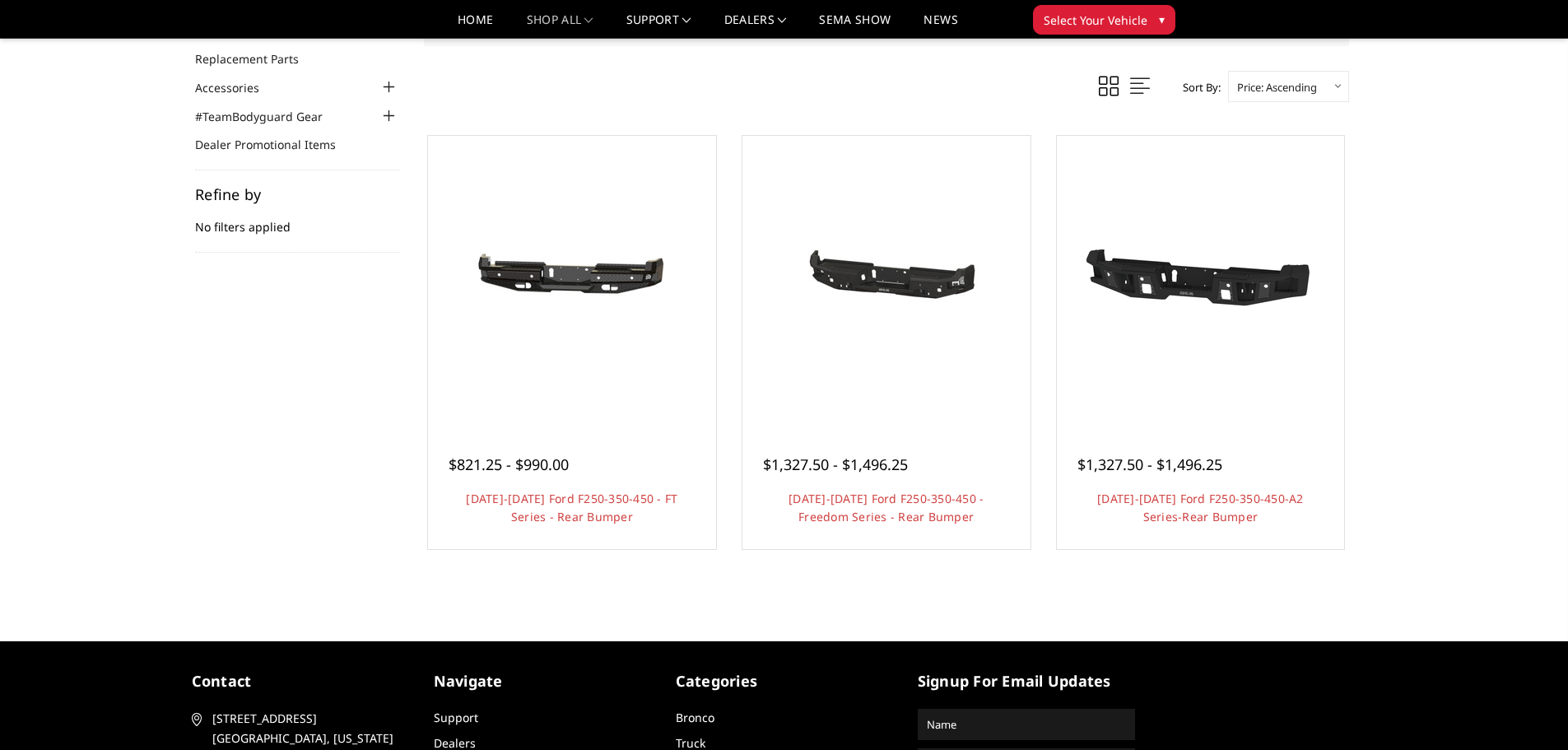
scroll to position [165, 0]
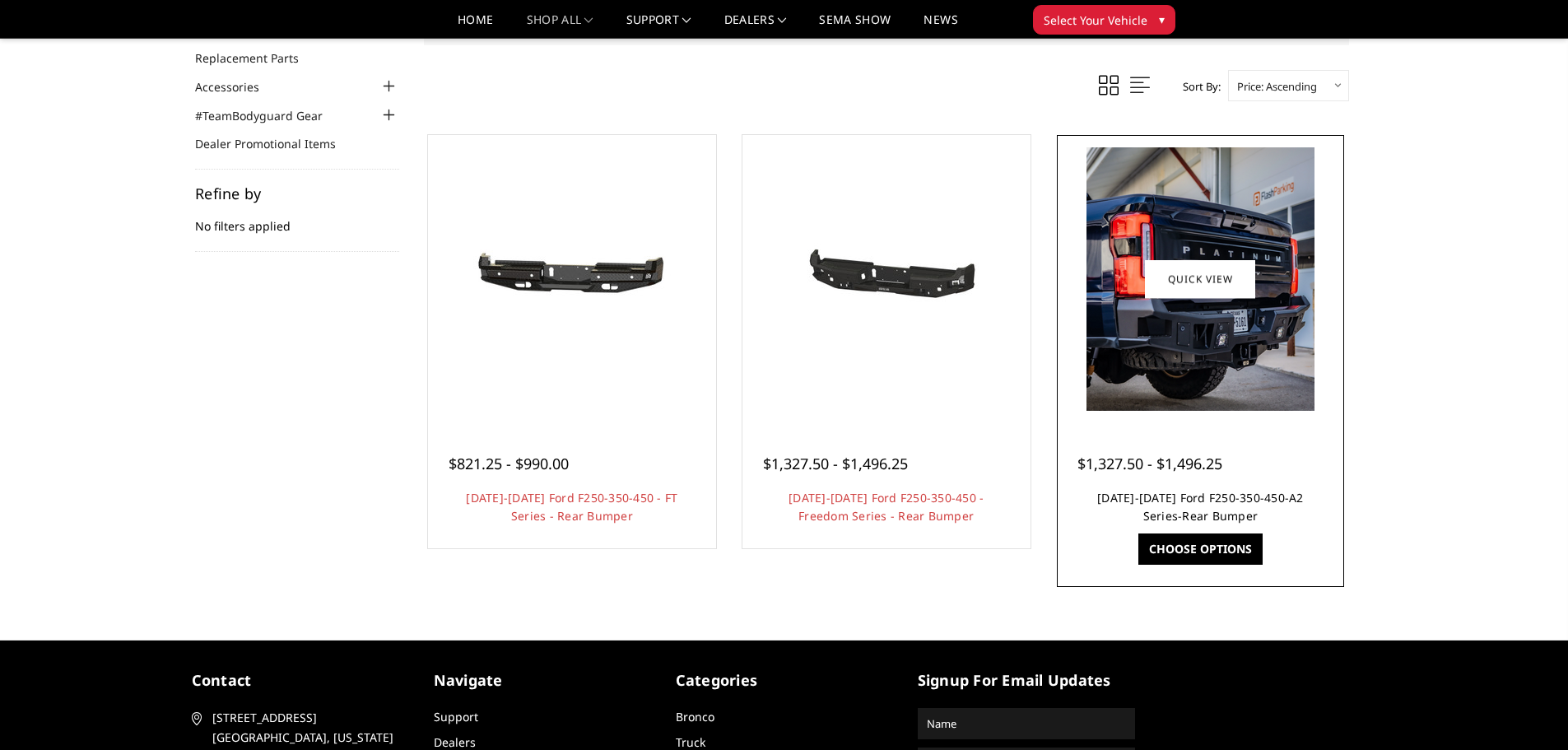
click at [1197, 501] on link "2023-2025 Ford F250-350-450-A2 Series-Rear Bumper" at bounding box center [1200, 507] width 207 height 33
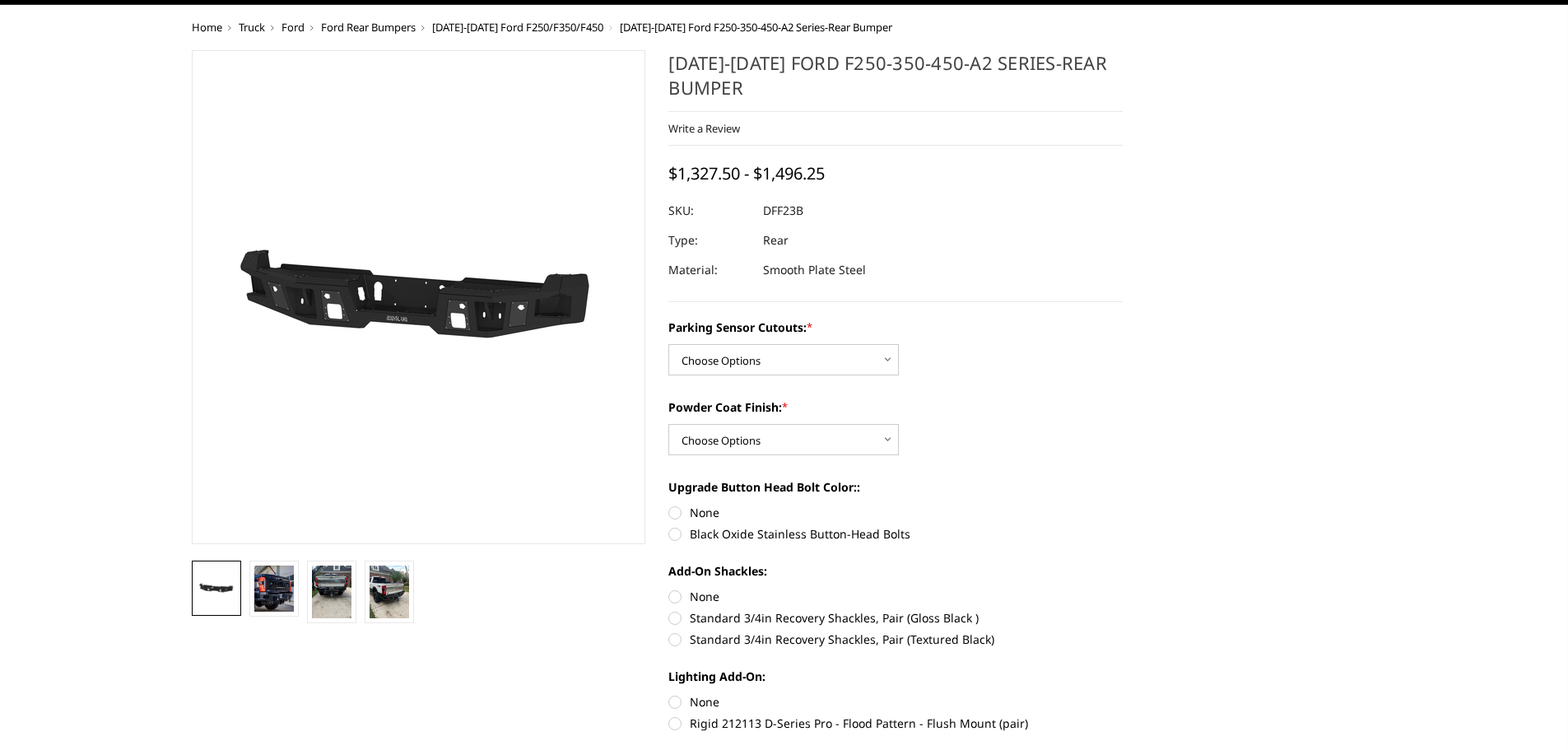
scroll to position [82, 0]
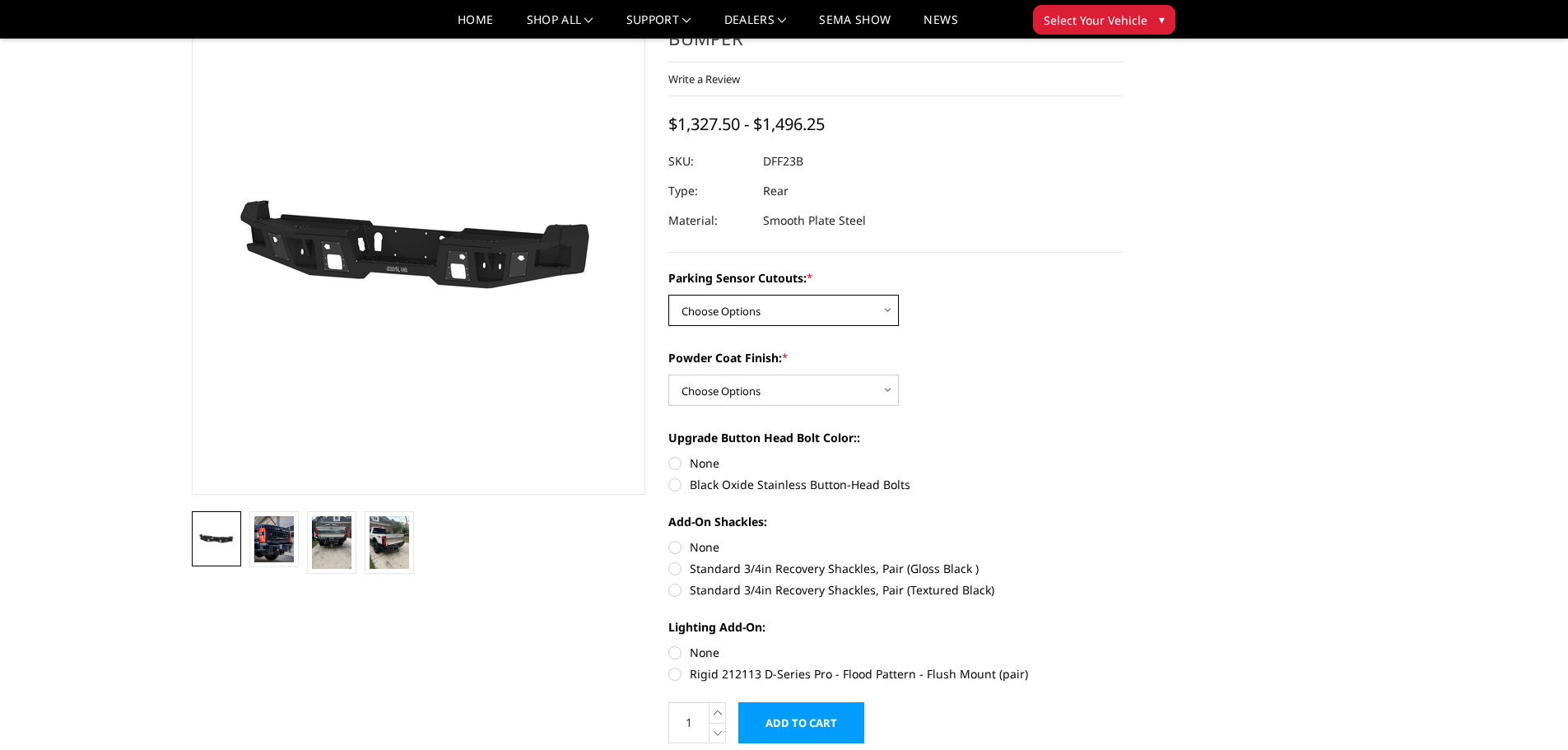
click at [856, 317] on select "Choose Options Yes-With Parking Sensor Cutouts No-Without Parking Sensor Cutouts" at bounding box center [783, 311] width 230 height 31
select select "2436"
click at [668, 295] on select "Choose Options Yes-With Parking Sensor Cutouts No-Without Parking Sensor Cutouts" at bounding box center [783, 311] width 230 height 31
click at [796, 380] on select "Choose Options Bare Metal Textured Black Powder Coat" at bounding box center [783, 390] width 230 height 31
select select "2439"
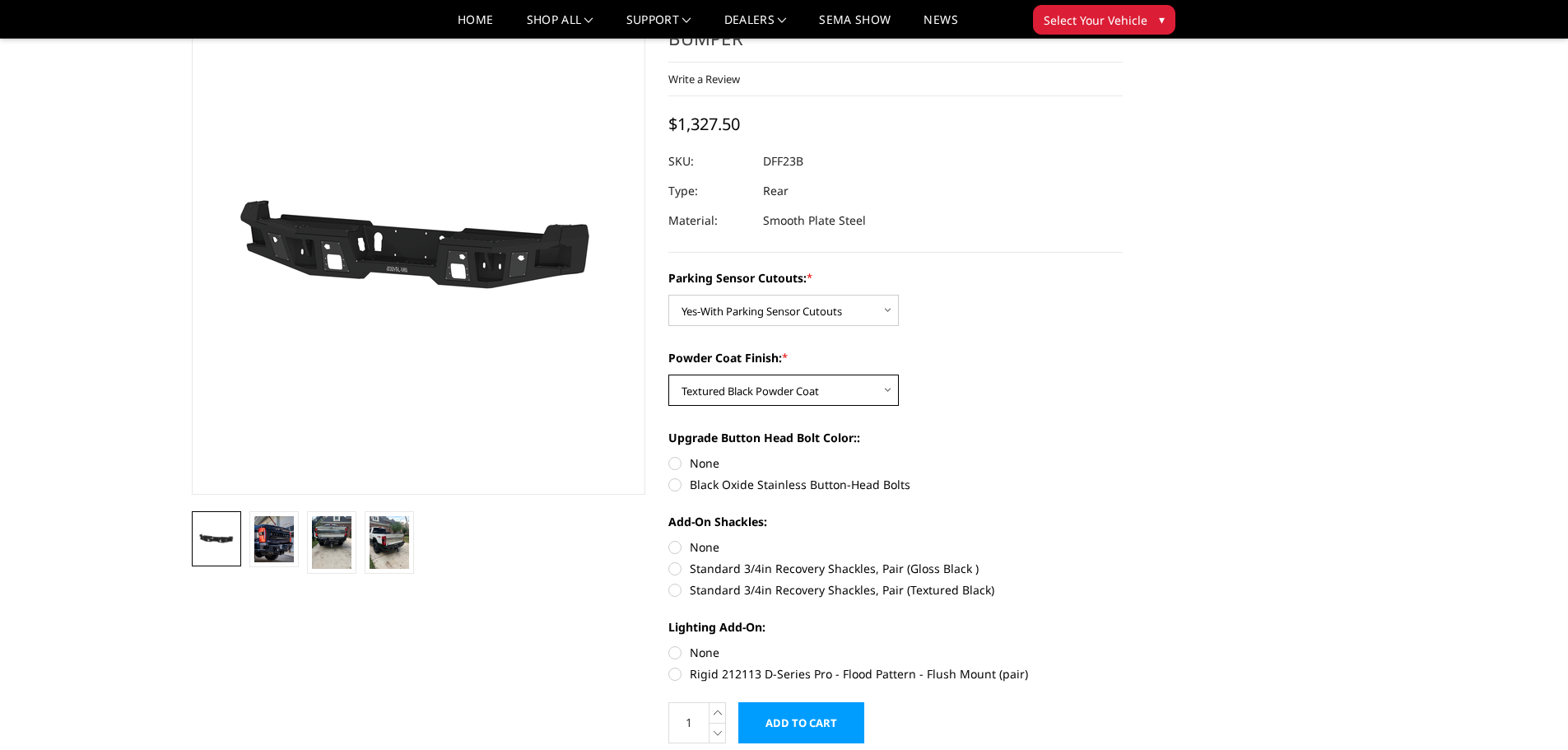
click at [668, 375] on select "Choose Options Bare Metal Textured Black Powder Coat" at bounding box center [783, 390] width 230 height 31
click at [682, 485] on label "Black Oxide Stainless Button-Head Bolts" at bounding box center [896, 485] width 455 height 18
click at [1123, 456] on input "Black Oxide Stainless Button-Head Bolts" at bounding box center [1123, 455] width 1 height 1
radio input "true"
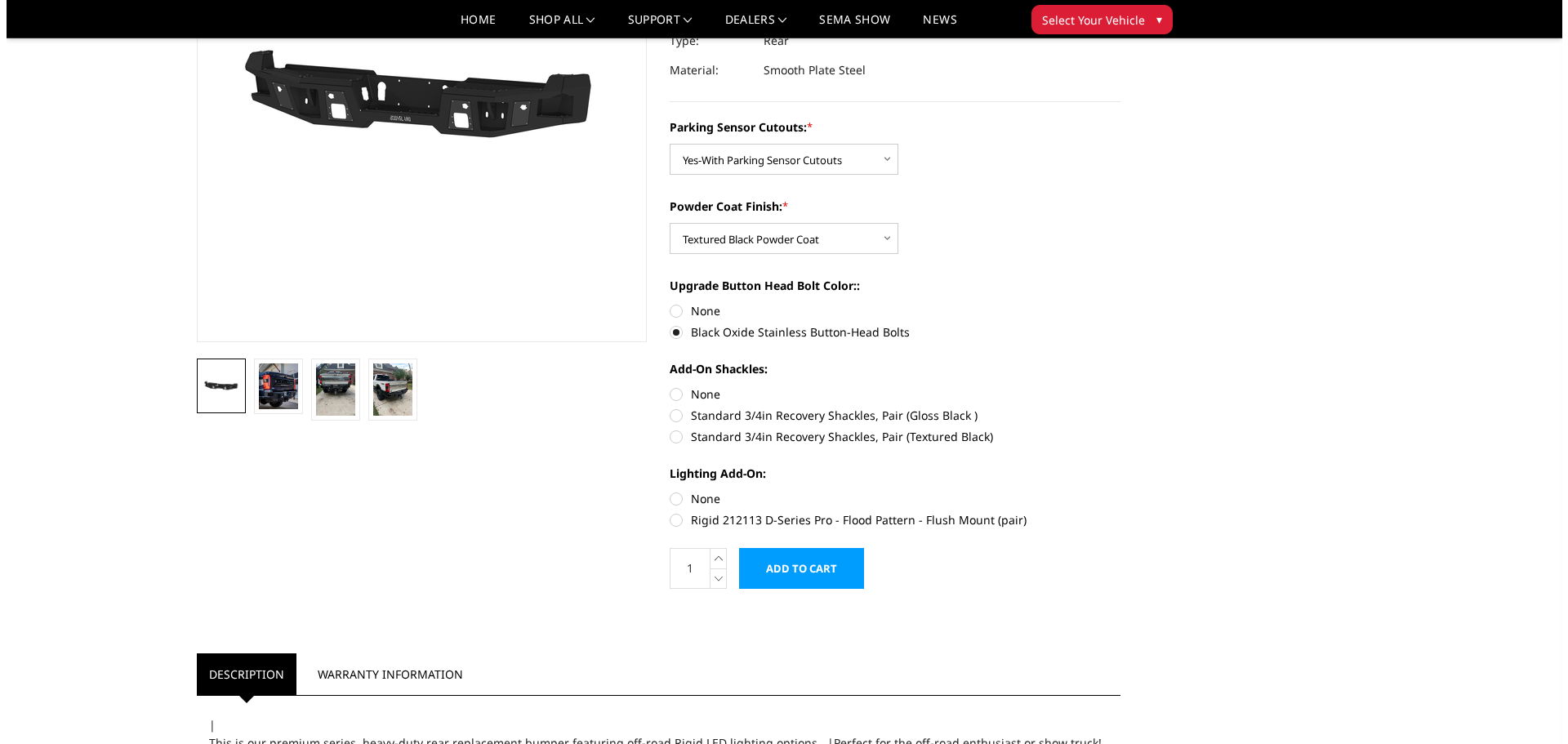
scroll to position [245, 0]
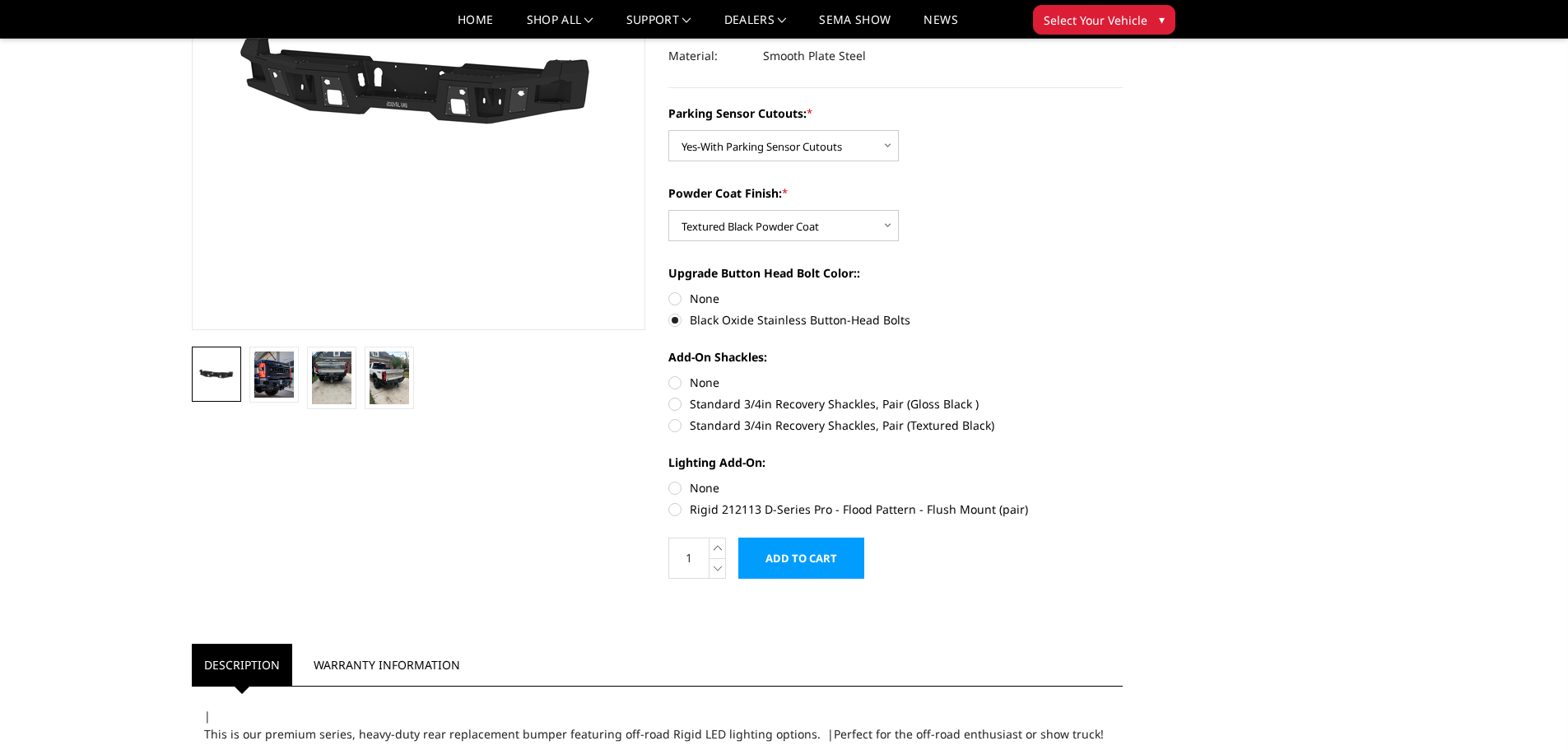
click at [814, 554] on input "Add to Cart" at bounding box center [802, 559] width 126 height 41
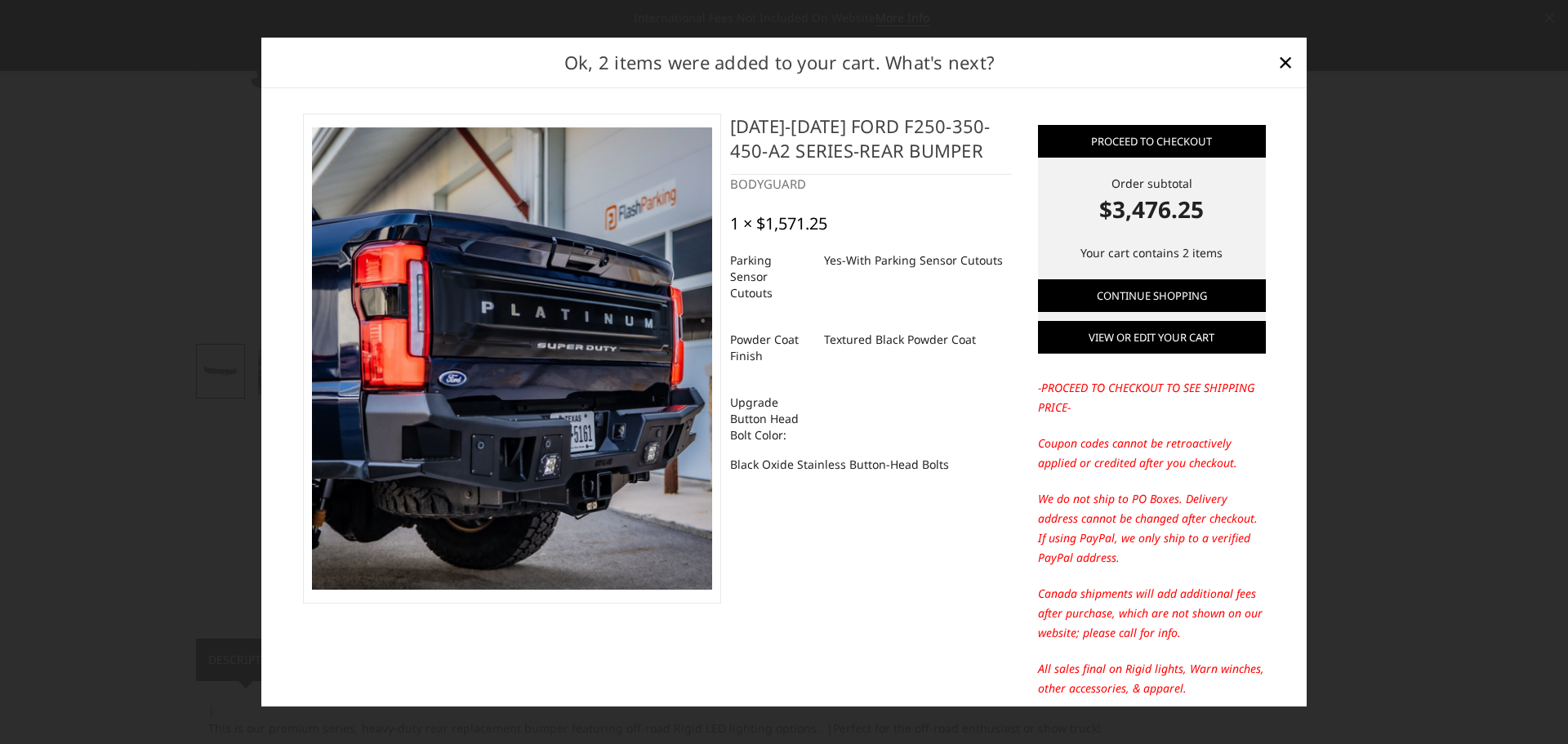
click at [1151, 337] on link "View or edit your cart" at bounding box center [1152, 337] width 227 height 33
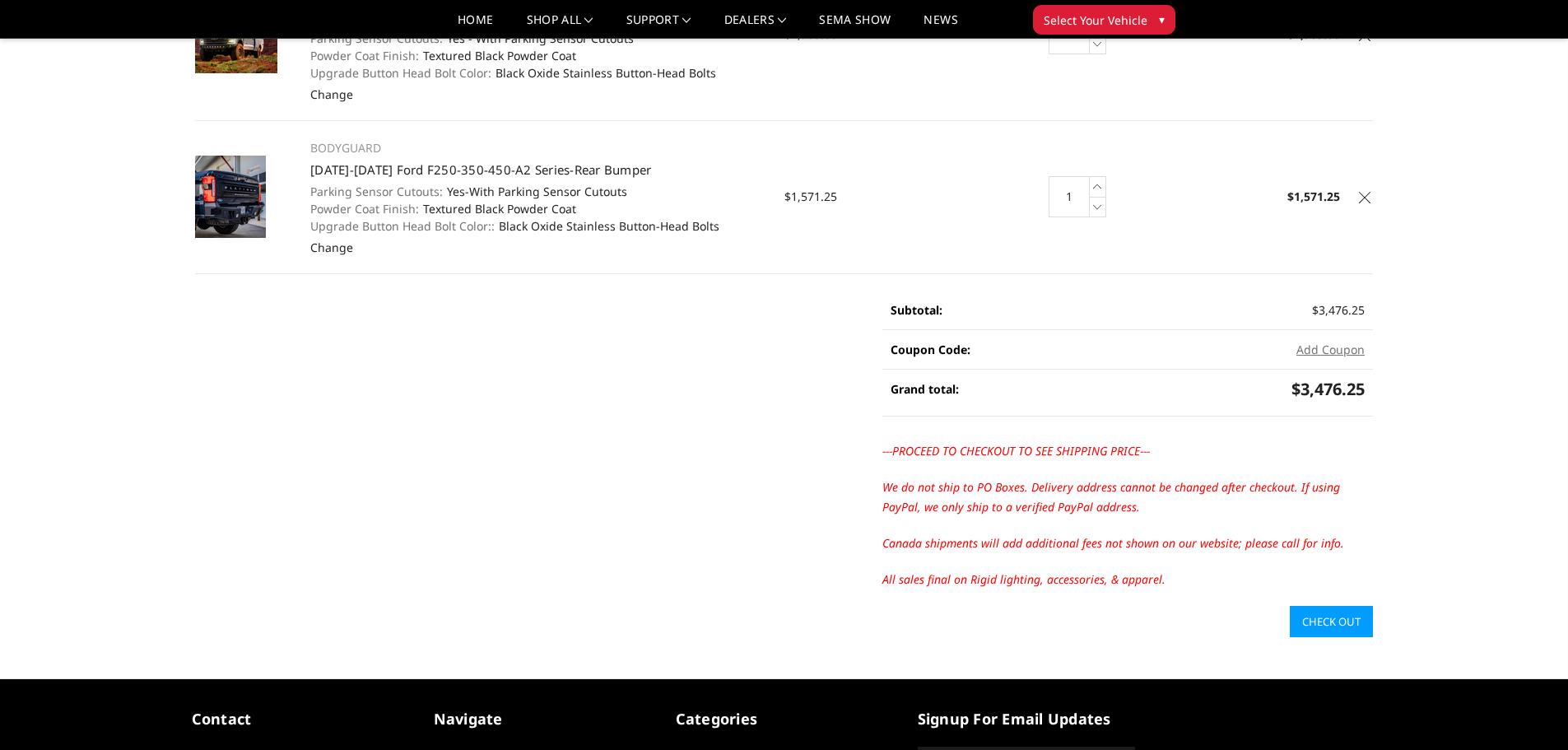
scroll to position [247, 0]
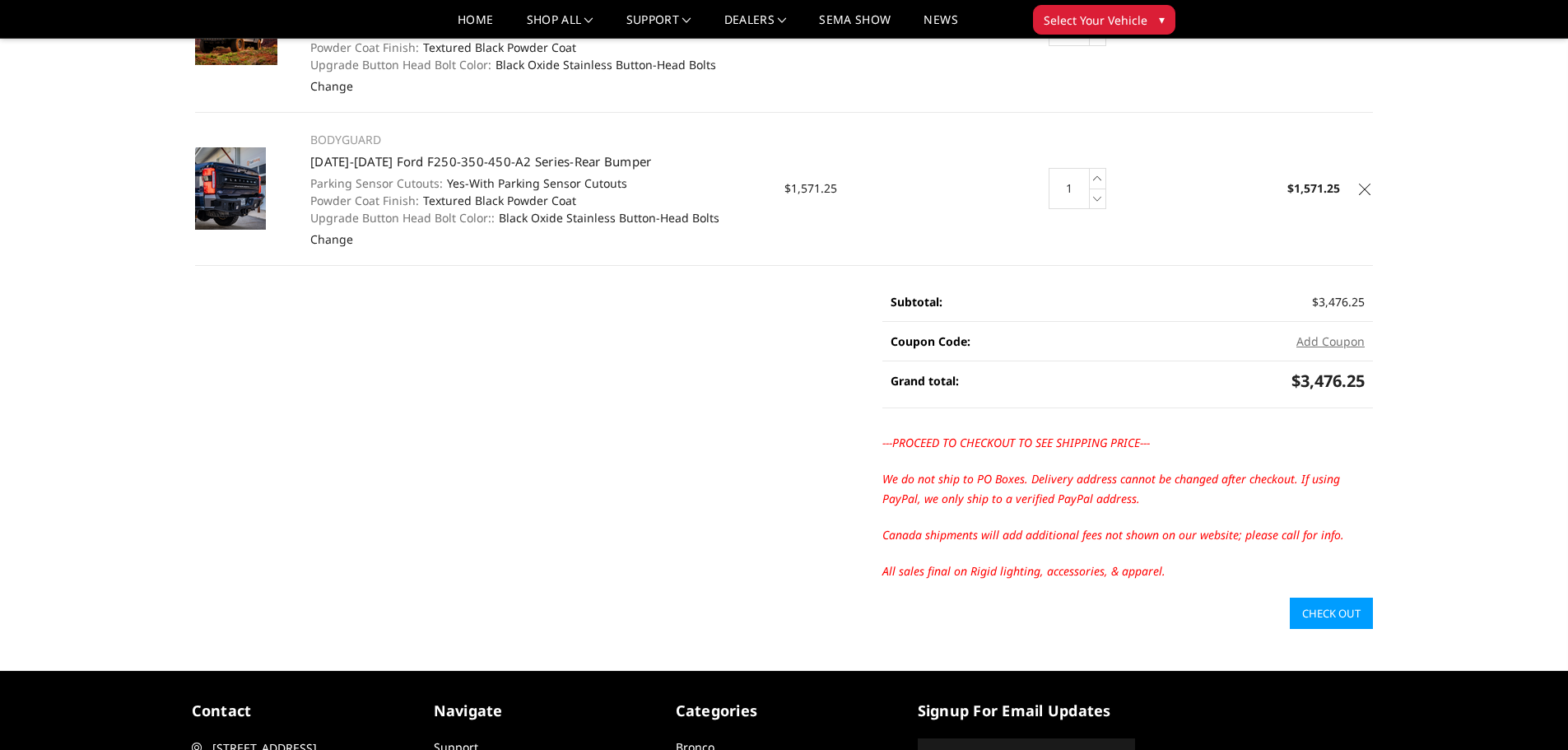
click at [1298, 598] on link "Check out" at bounding box center [1331, 614] width 83 height 31
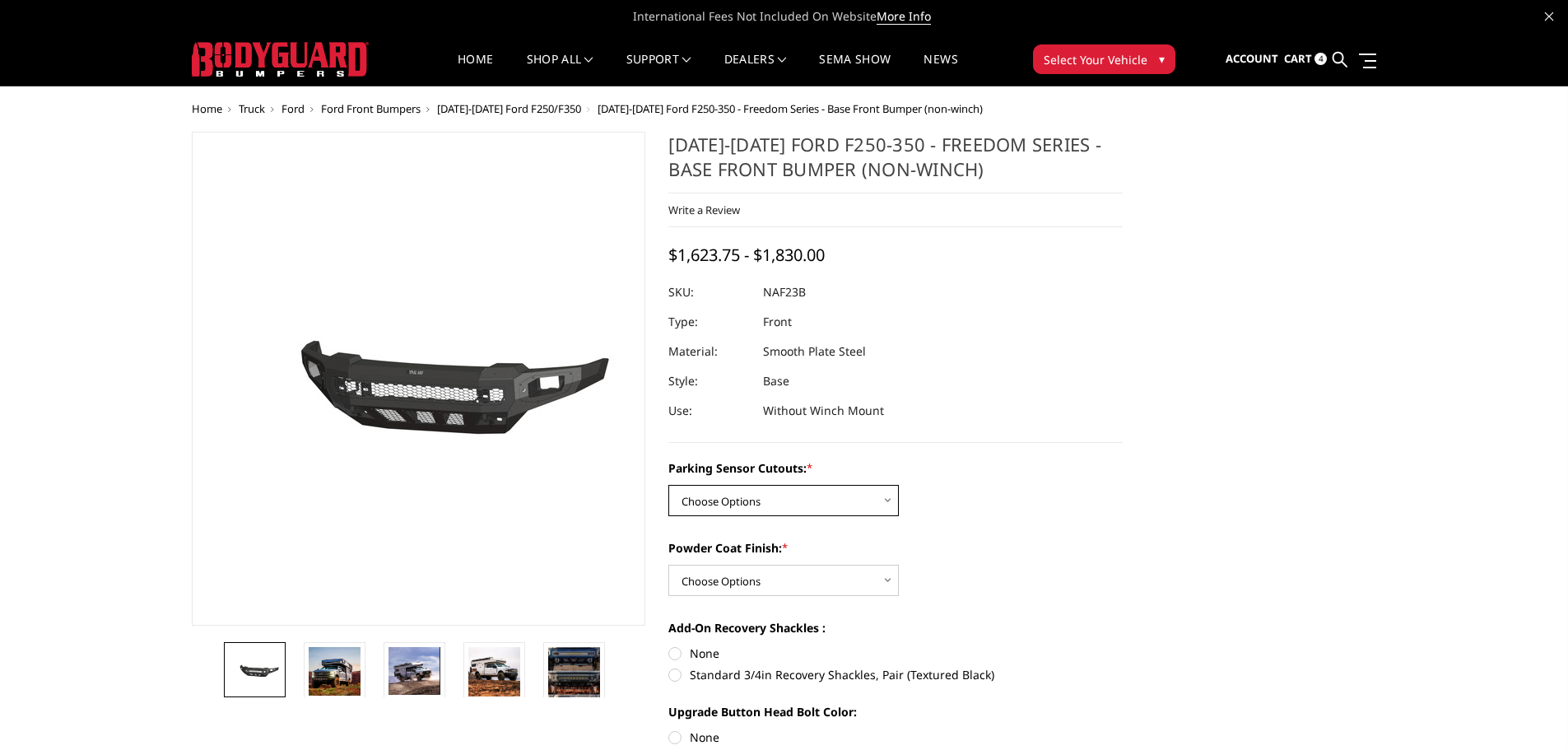
click at [769, 508] on select "Choose Options No - Without Parking Sensor Cutouts Yes - With Parking Sensor Cu…" at bounding box center [783, 501] width 230 height 31
select select "2563"
click at [668, 485] on select "Choose Options No - Without Parking Sensor Cutouts Yes - With Parking Sensor Cu…" at bounding box center [783, 501] width 230 height 31
click at [732, 580] on select "Choose Options Bare Metal Textured Black Powder Coat" at bounding box center [783, 580] width 230 height 31
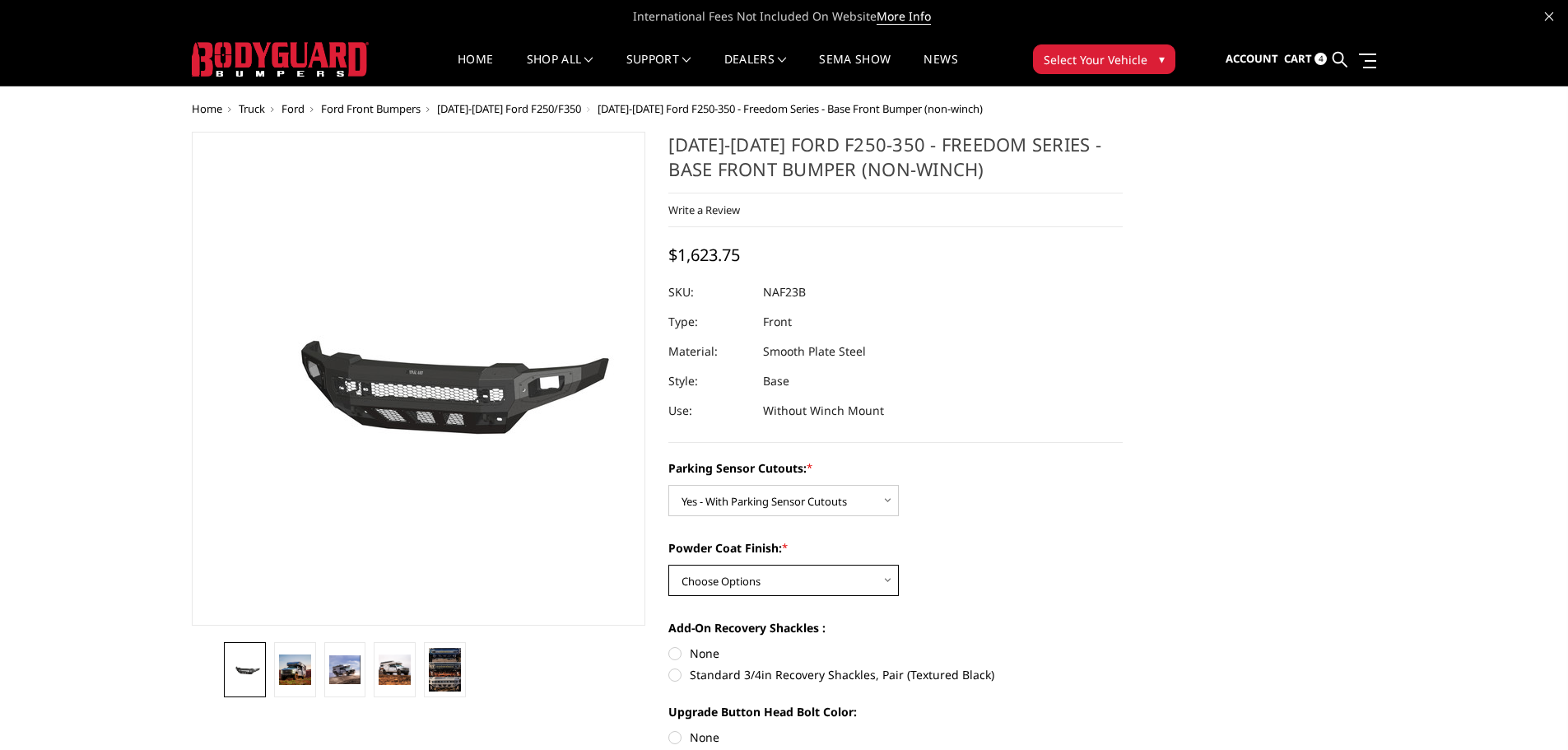
select select "2565"
click at [668, 565] on select "Choose Options Bare Metal Textured Black Powder Coat" at bounding box center [783, 580] width 230 height 31
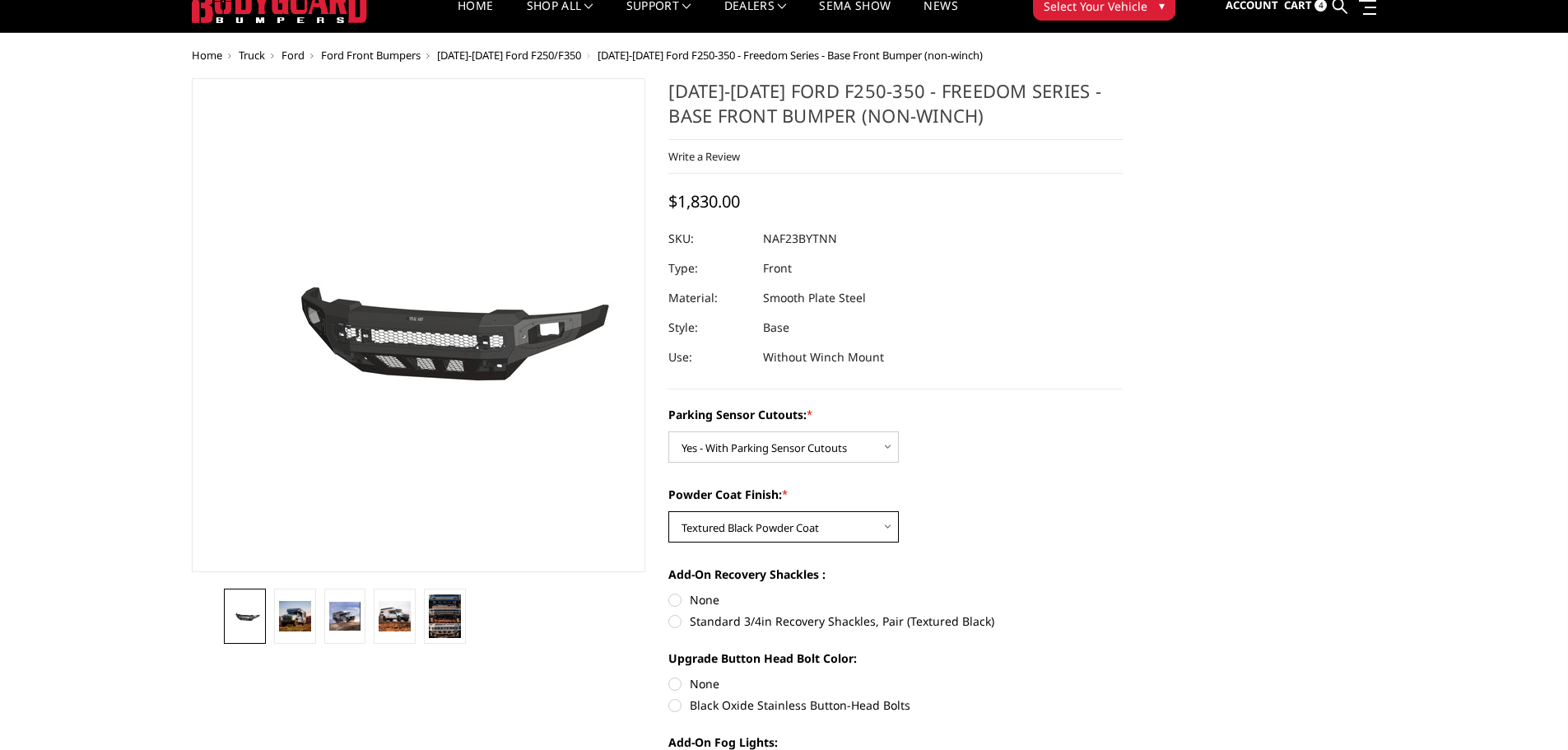
scroll to position [82, 0]
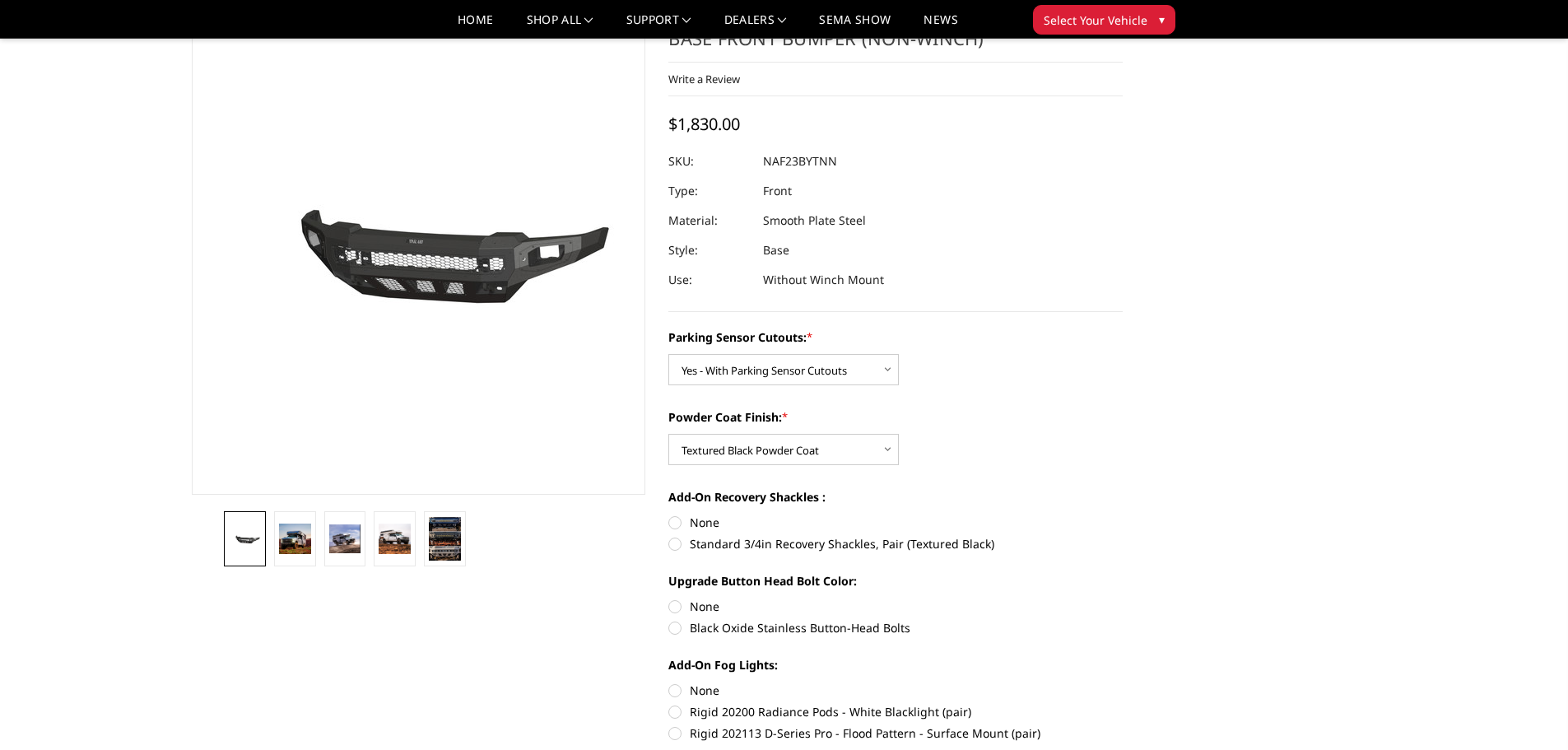
click at [713, 625] on label "Black Oxide Stainless Button-Head Bolts" at bounding box center [896, 628] width 455 height 18
click at [1123, 599] on input "Black Oxide Stainless Button-Head Bolts" at bounding box center [1123, 598] width 1 height 1
radio input "true"
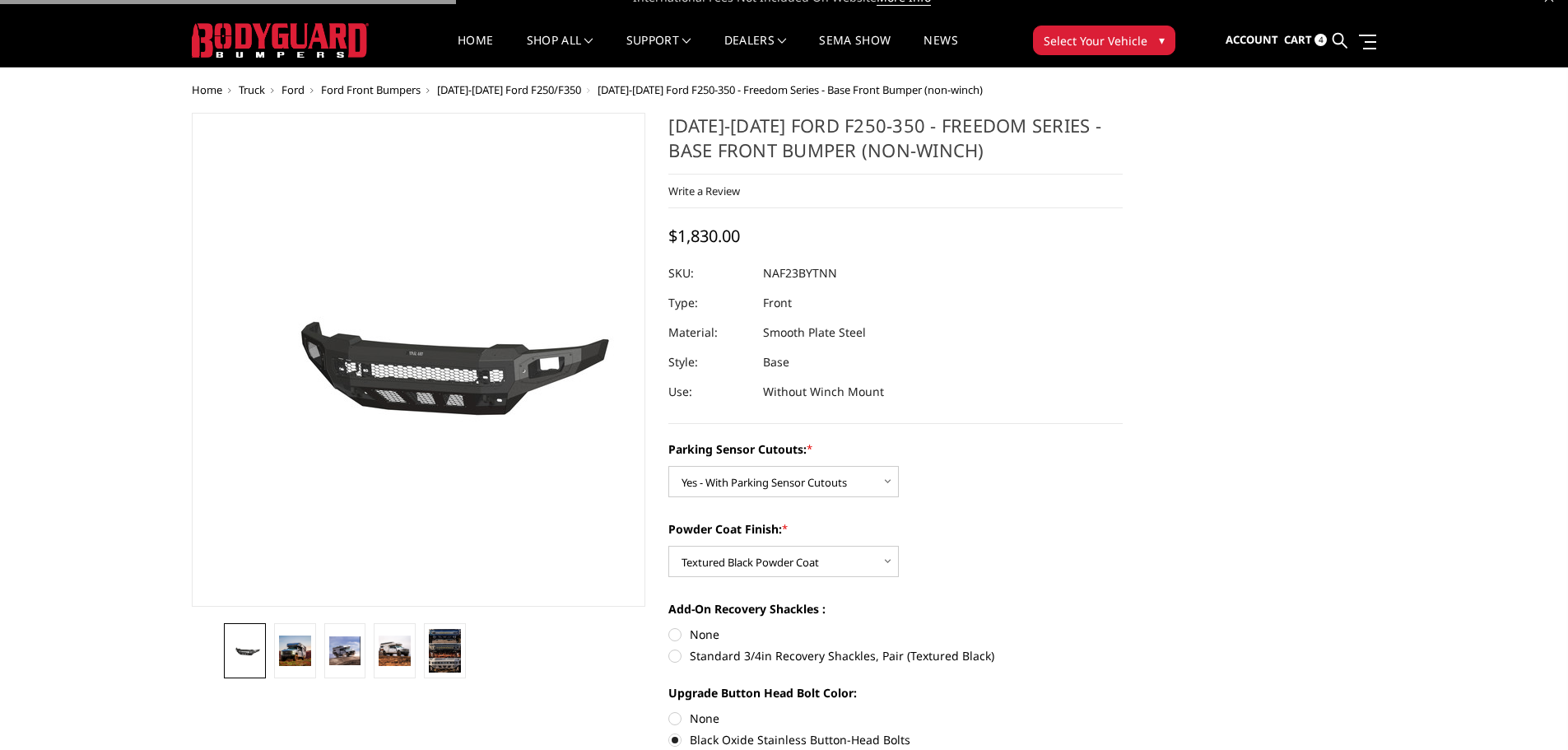
scroll to position [0, 0]
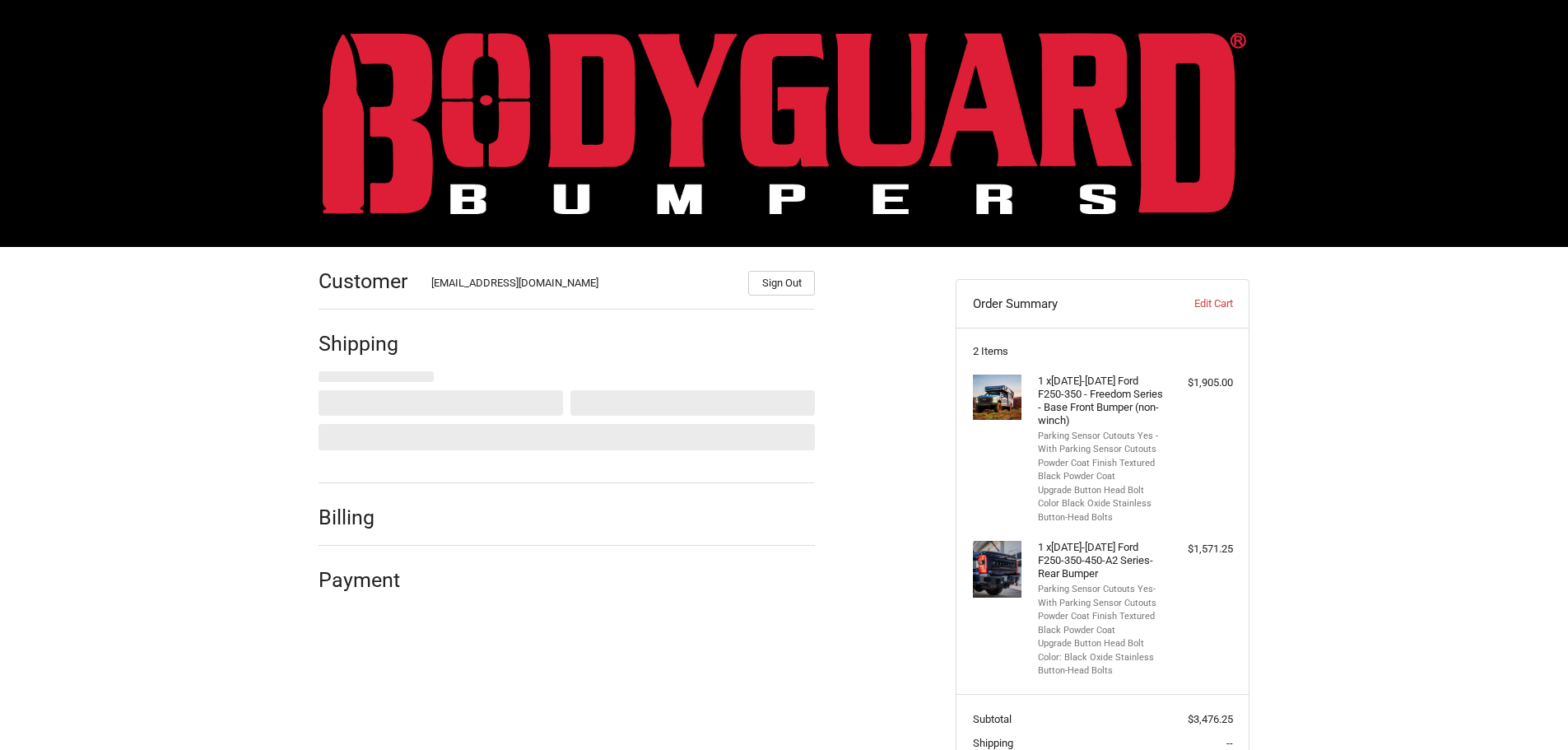
scroll to position [160, 0]
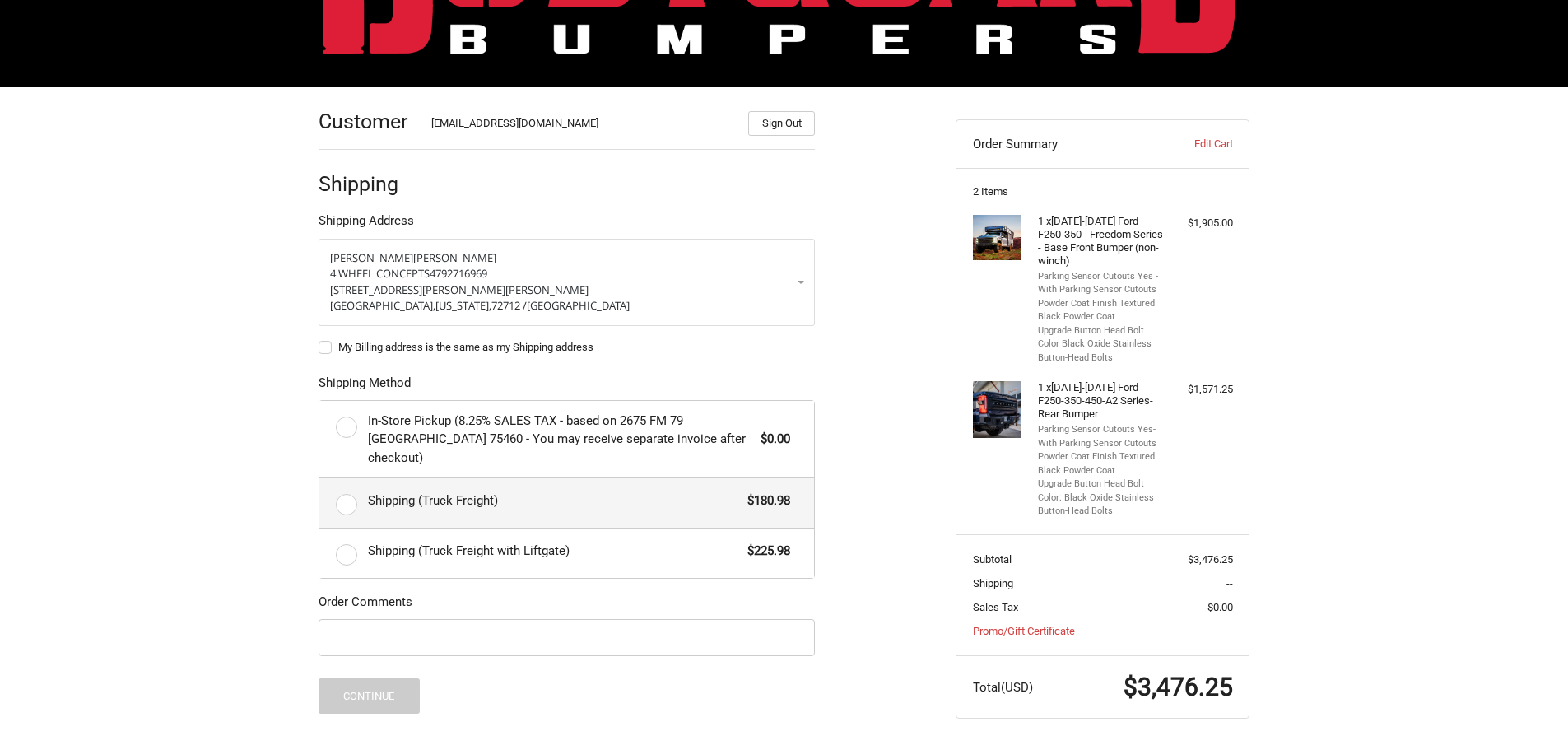
click at [422, 478] on label "Shipping (Truck Freight) $180.98" at bounding box center [566, 503] width 495 height 49
click at [320, 478] on input "Shipping (Truck Freight) $180.98" at bounding box center [319, 478] width 1 height 1
radio input "true"
click at [141, 473] on div "Customer tristan@4wheelconcepts.com Sign Out Shipping Shipping Address Jason Wi…" at bounding box center [784, 481] width 1568 height 788
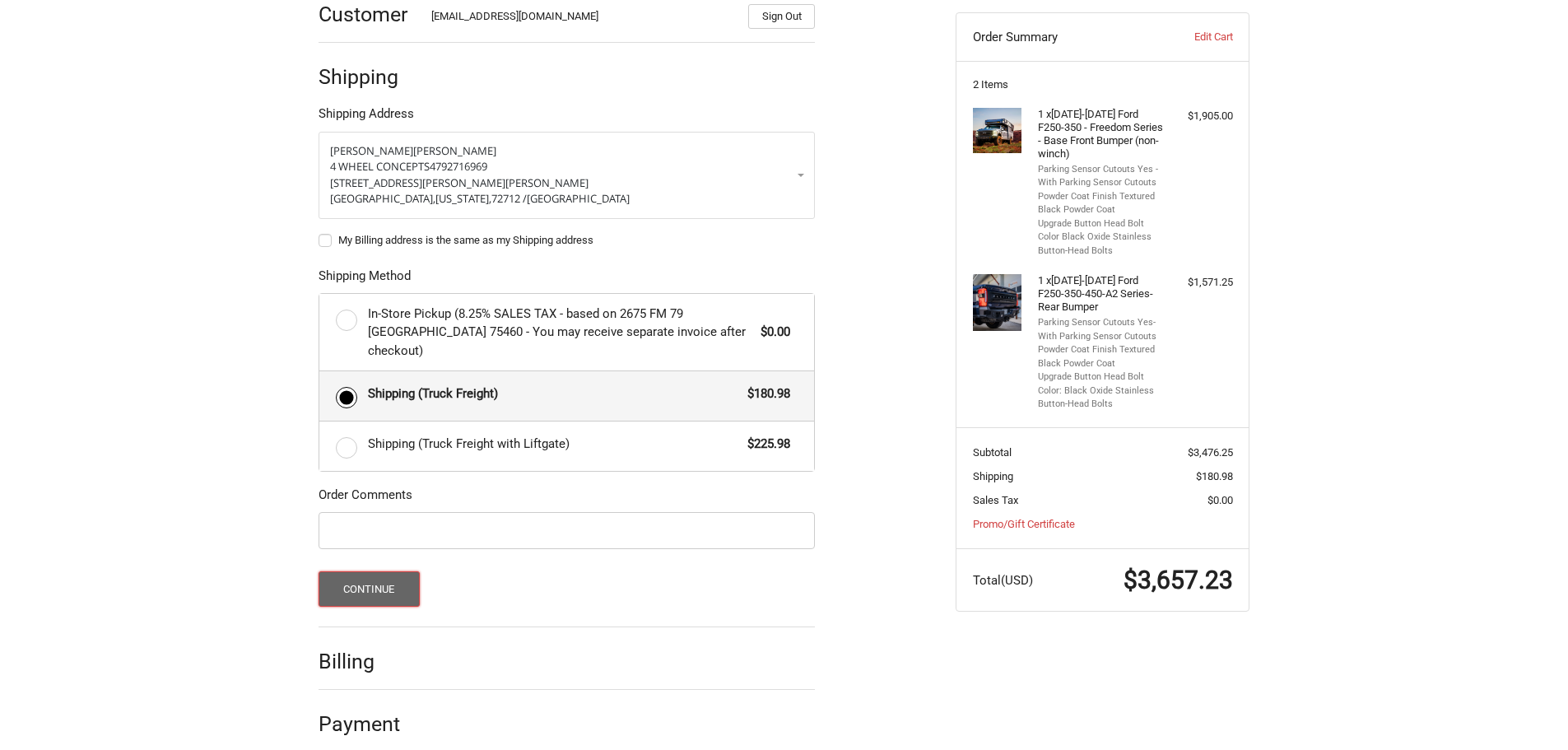
click at [406, 572] on button "Continue" at bounding box center [368, 589] width 101 height 35
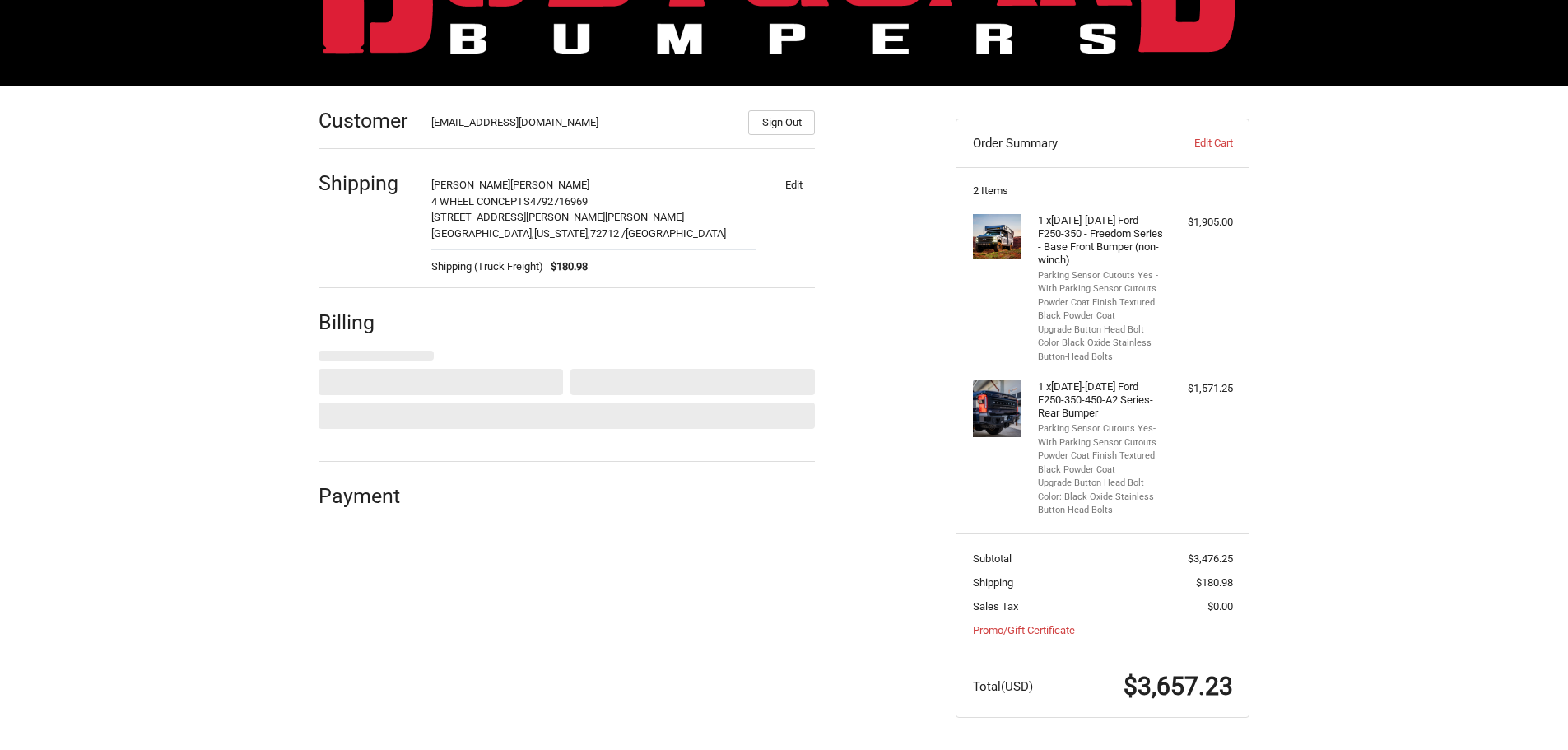
select select "US"
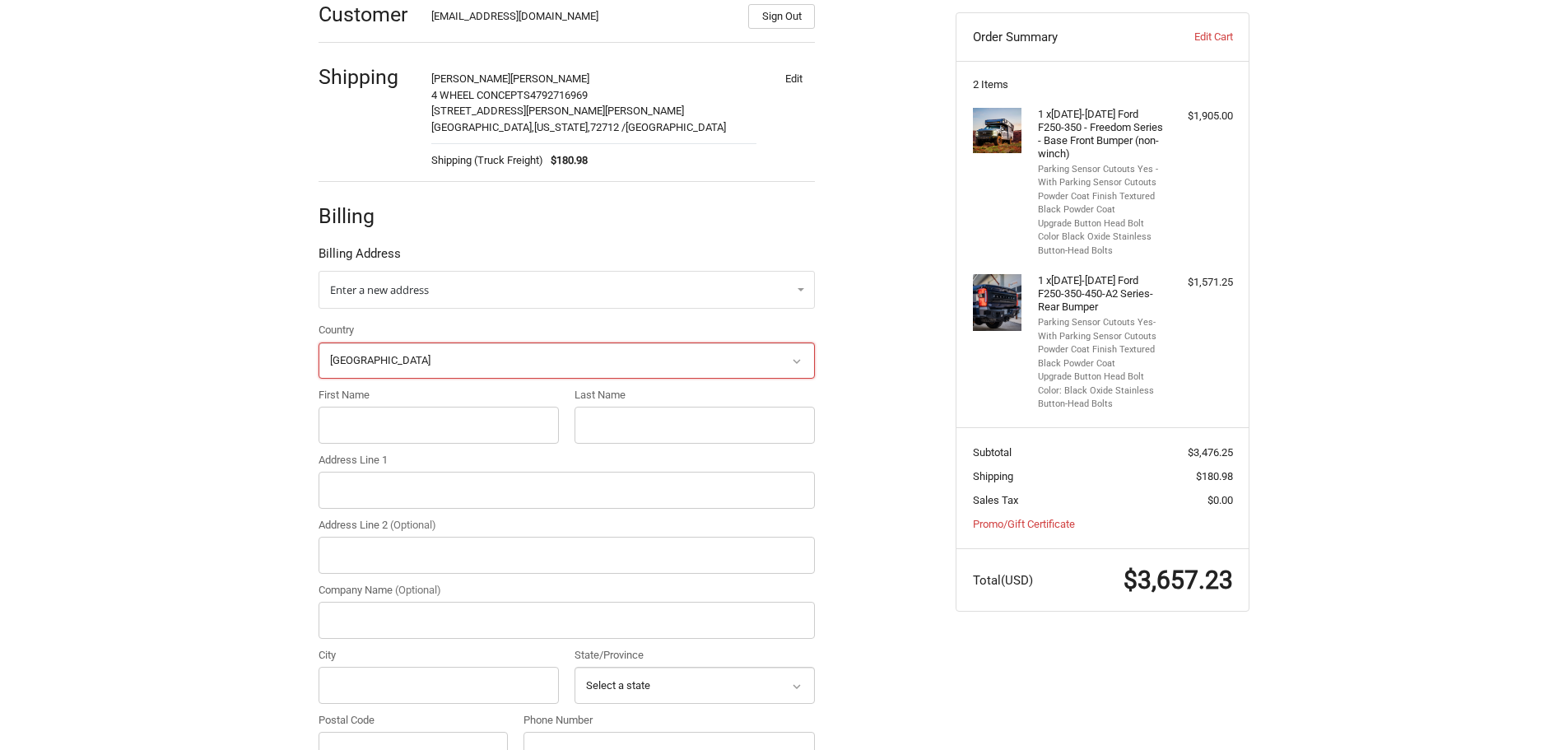
scroll to position [299, 0]
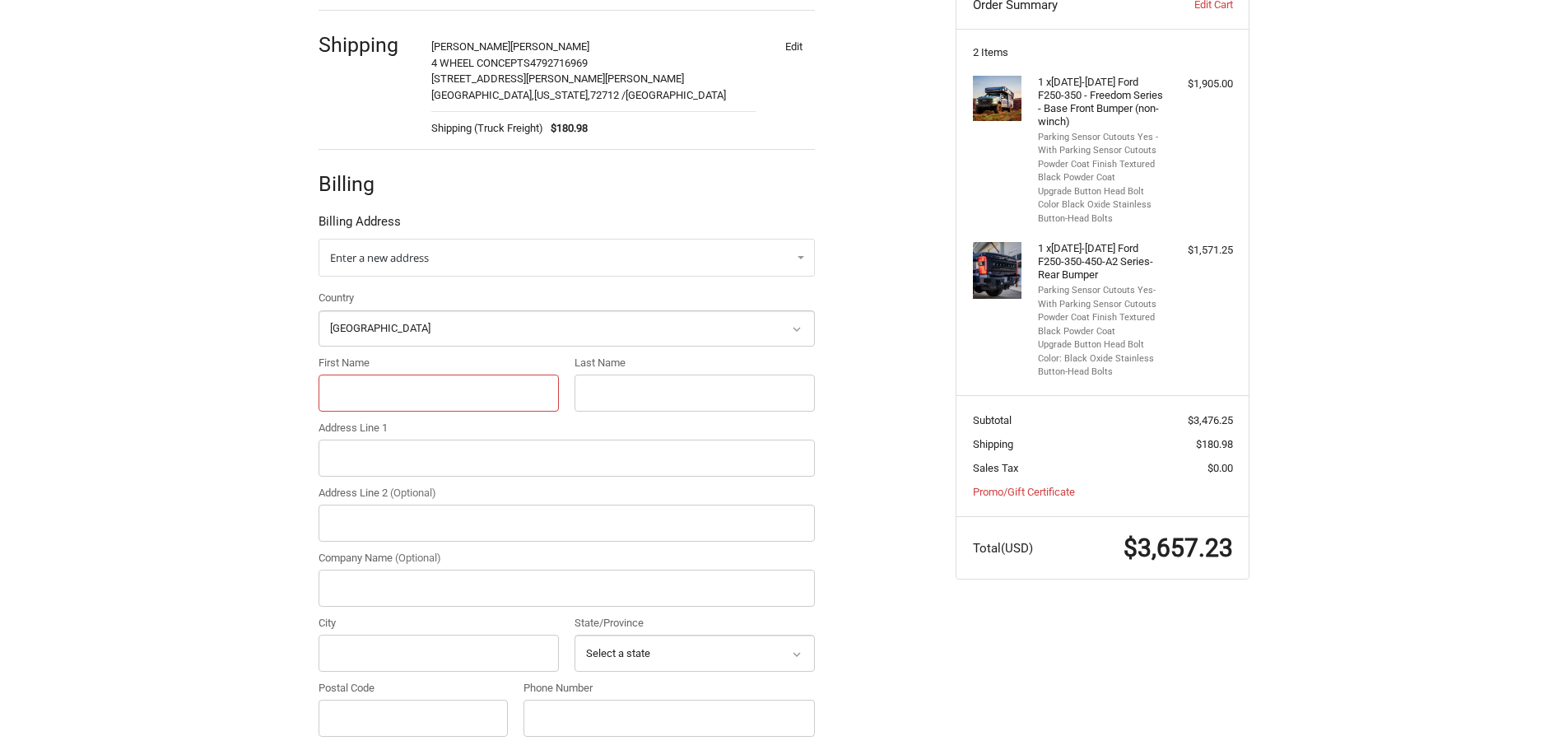
click at [378, 383] on input "First Name" at bounding box center [438, 393] width 240 height 37
type input "JASON"
type input "WILLIAMS"
type input "3011 se moberly lane"
type input "4 WHEEL CONCEPTS"
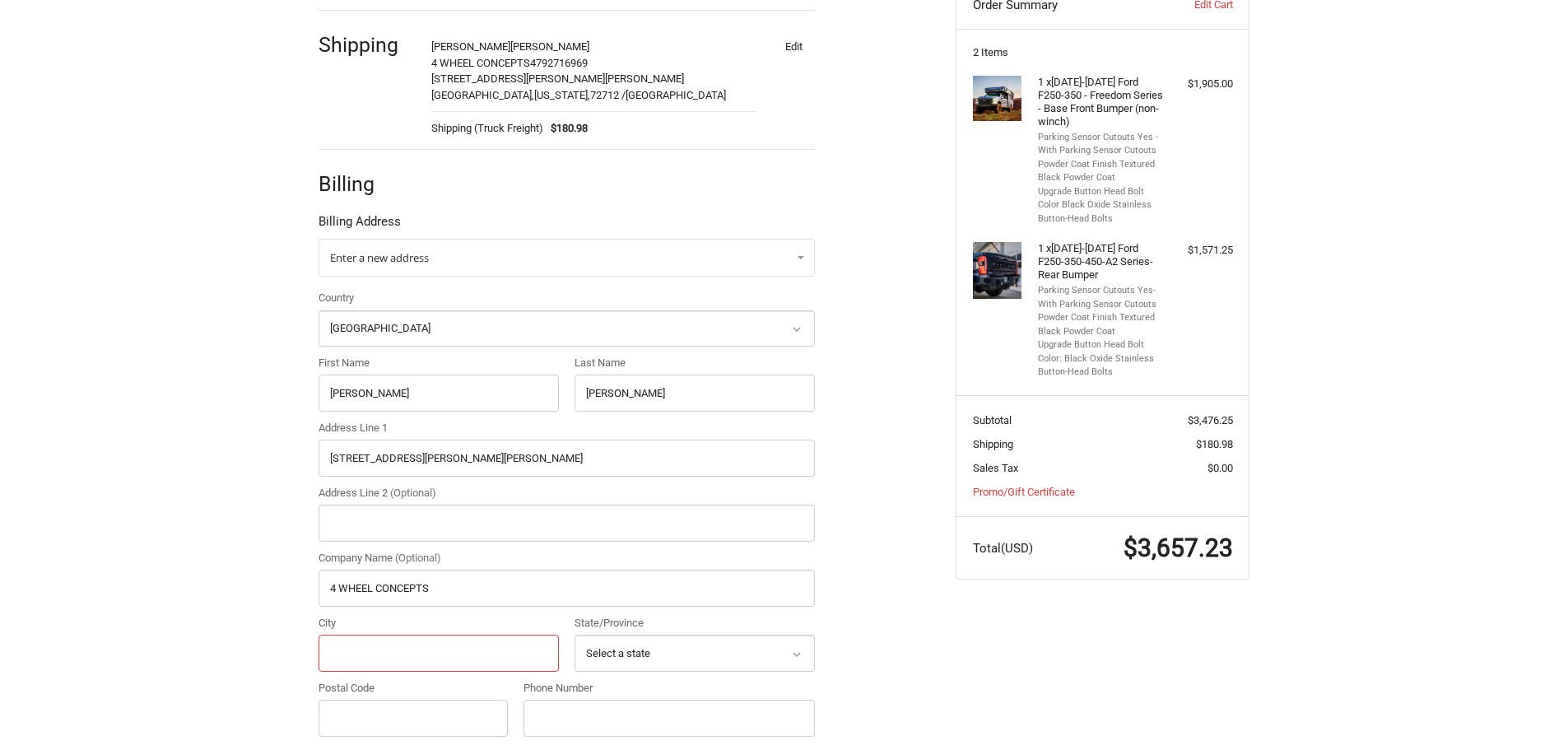
type input "bentonville"
select select "AR"
type input "72712"
type input "4792716969"
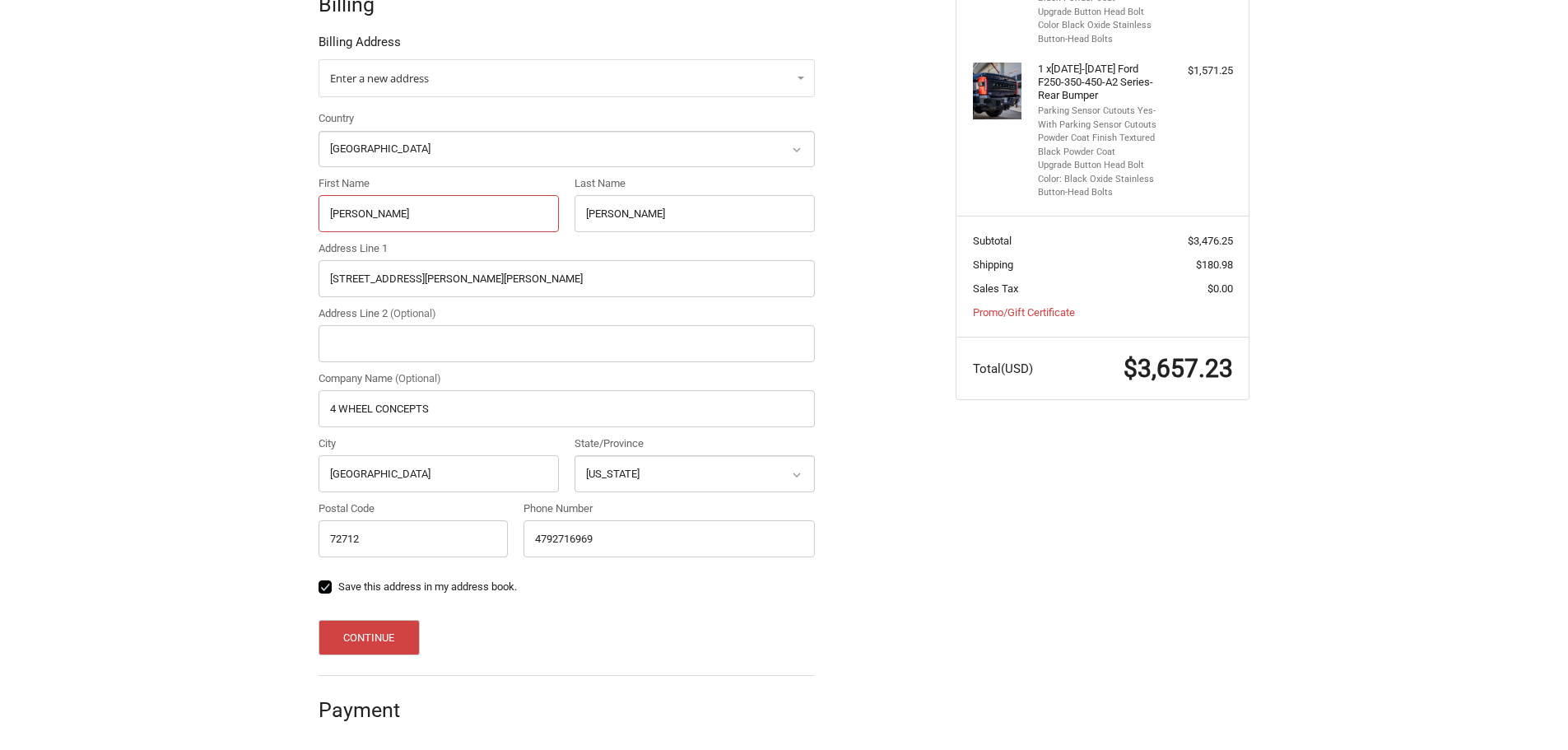
scroll to position [482, 0]
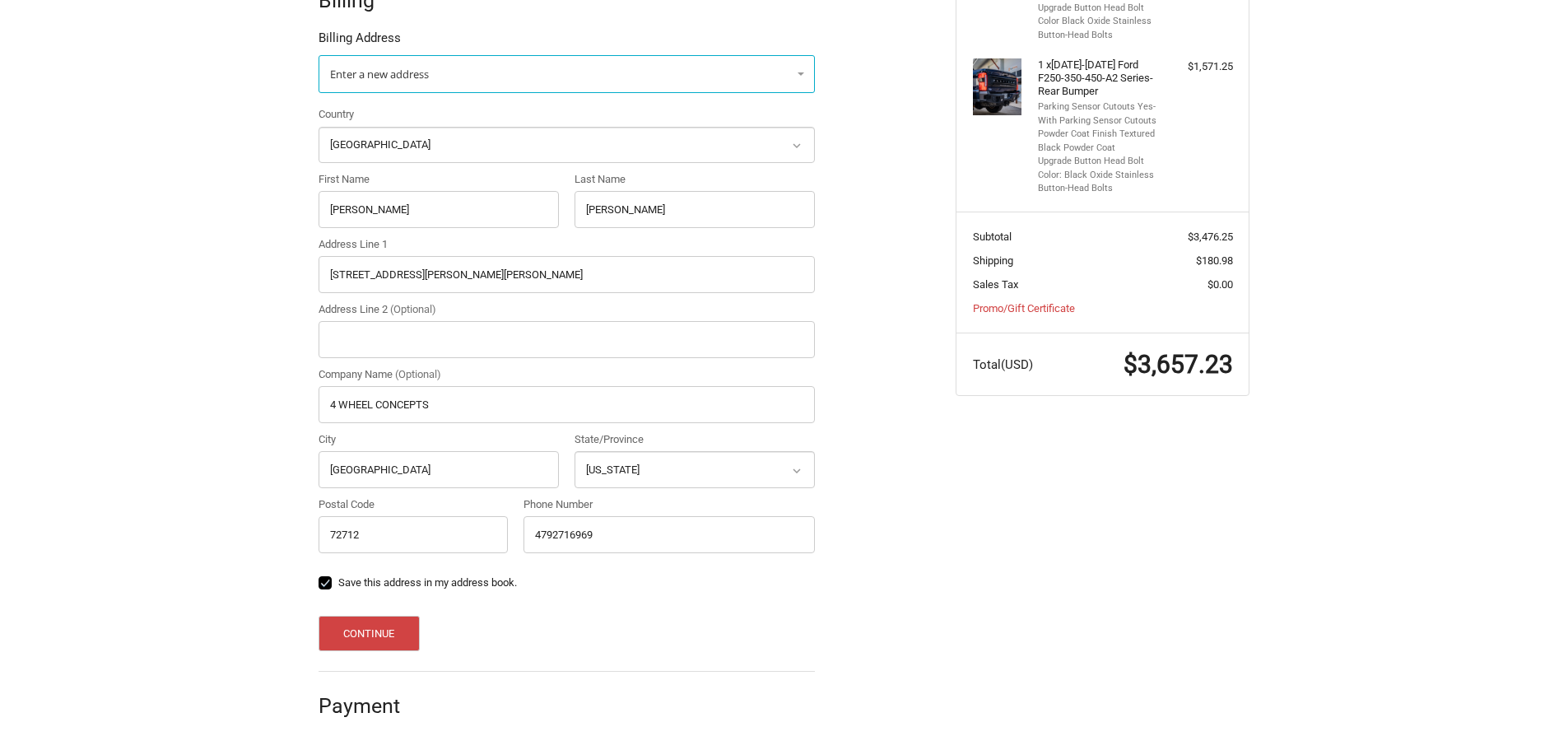
drag, startPoint x: 446, startPoint y: 54, endPoint x: 440, endPoint y: 64, distance: 11.7
click at [446, 54] on div "Billing Address" at bounding box center [566, 41] width 497 height 26
click at [440, 67] on link "Enter a new address" at bounding box center [566, 74] width 497 height 38
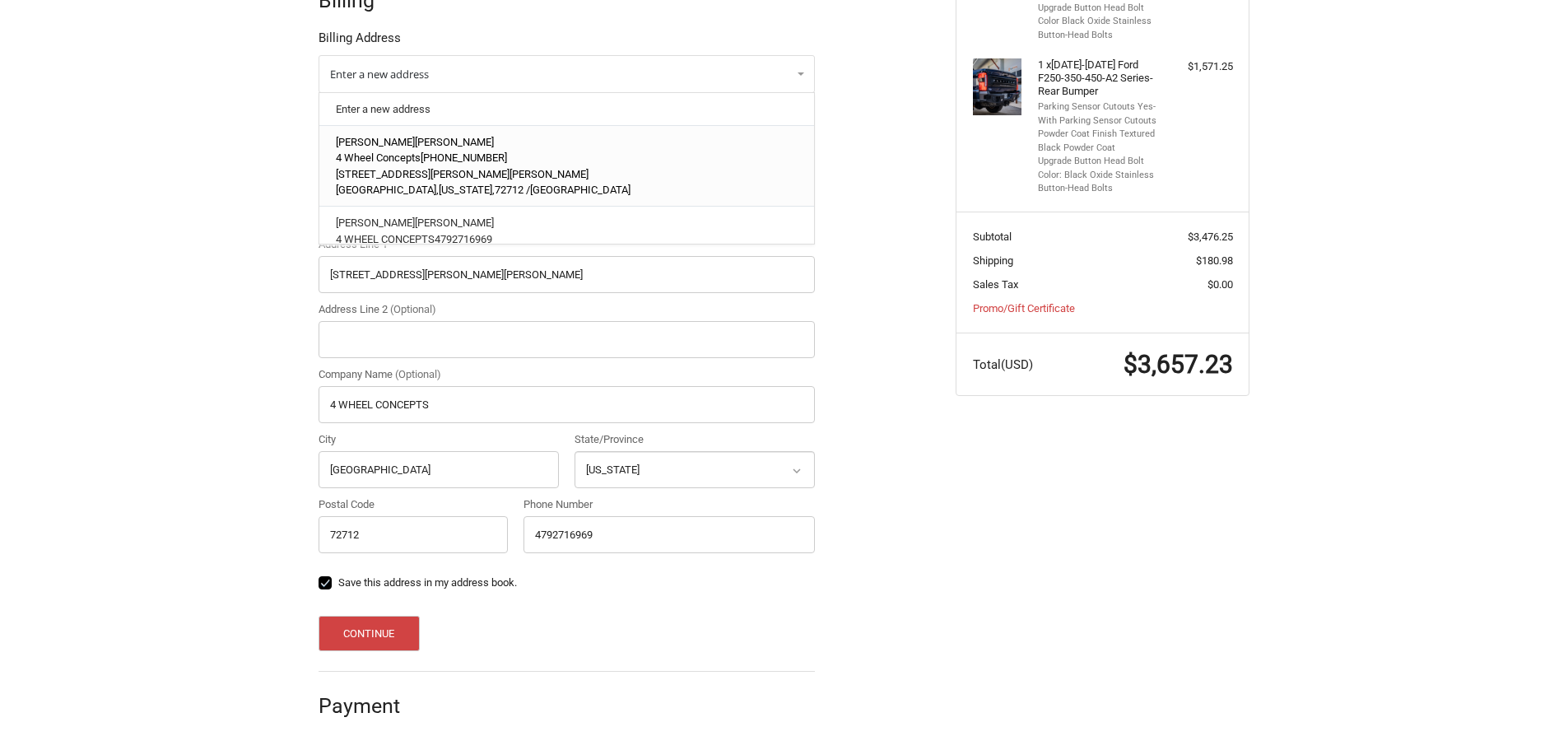
click at [439, 183] on span "Arkansas," at bounding box center [466, 189] width 56 height 13
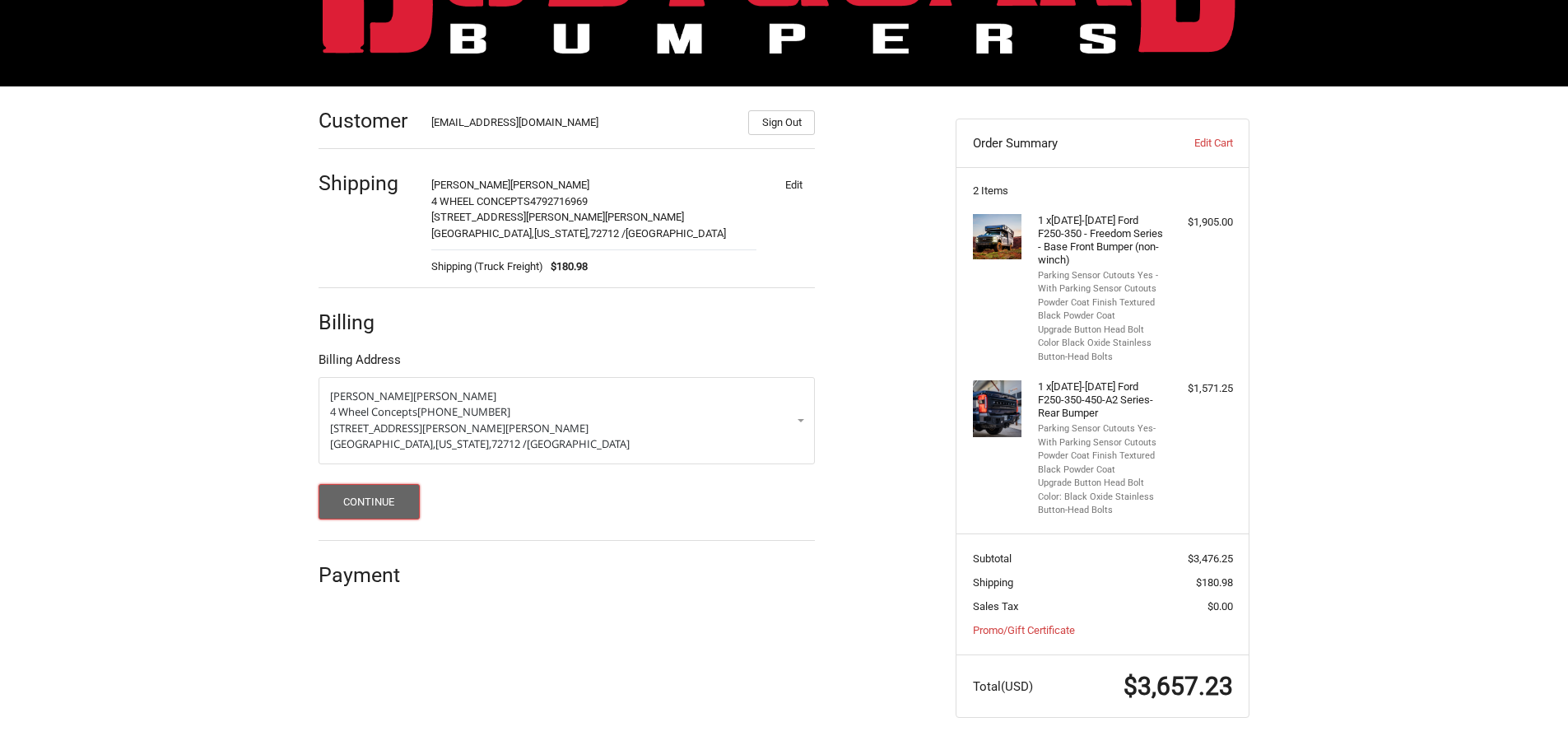
click at [351, 502] on button "Continue" at bounding box center [368, 502] width 101 height 35
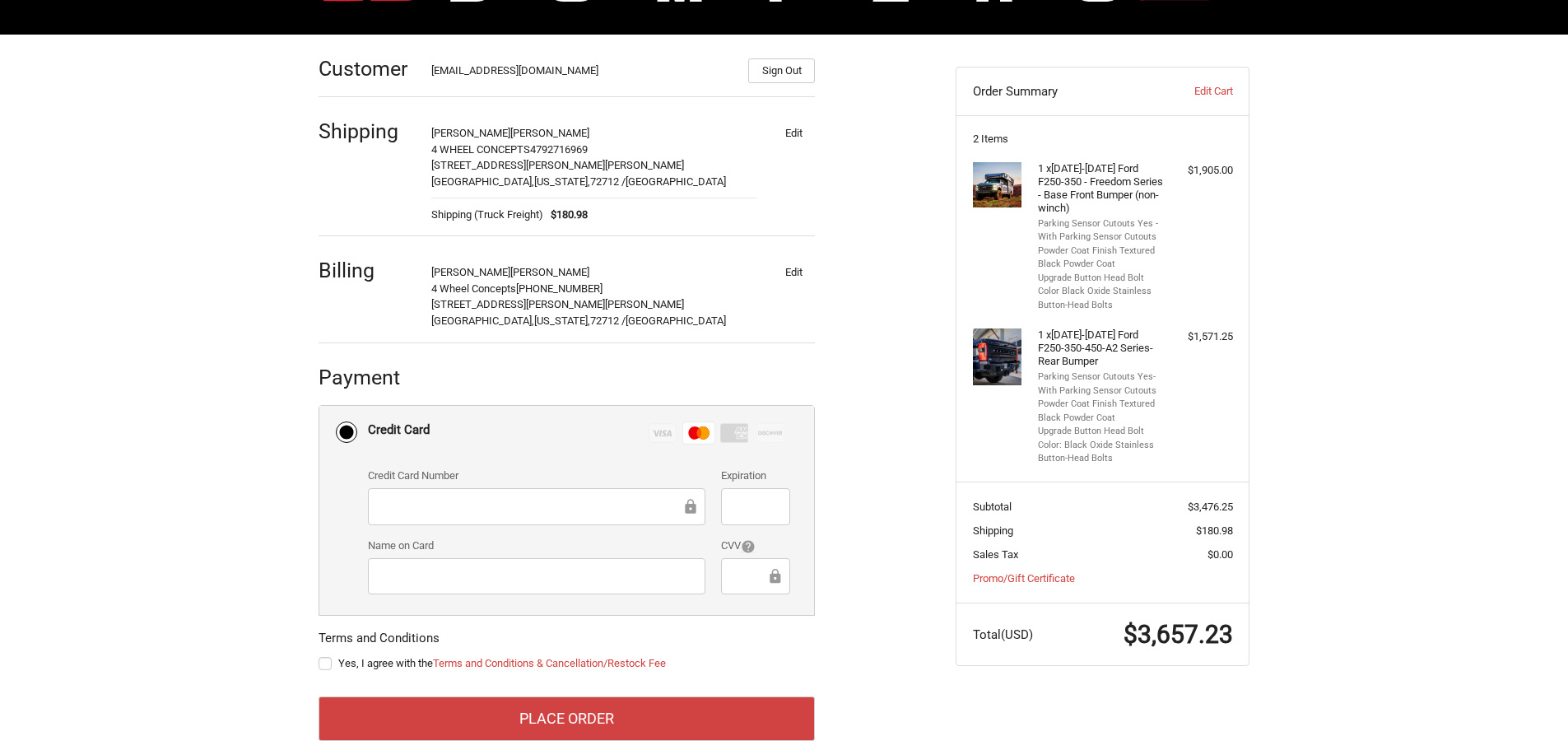
scroll to position [240, 0]
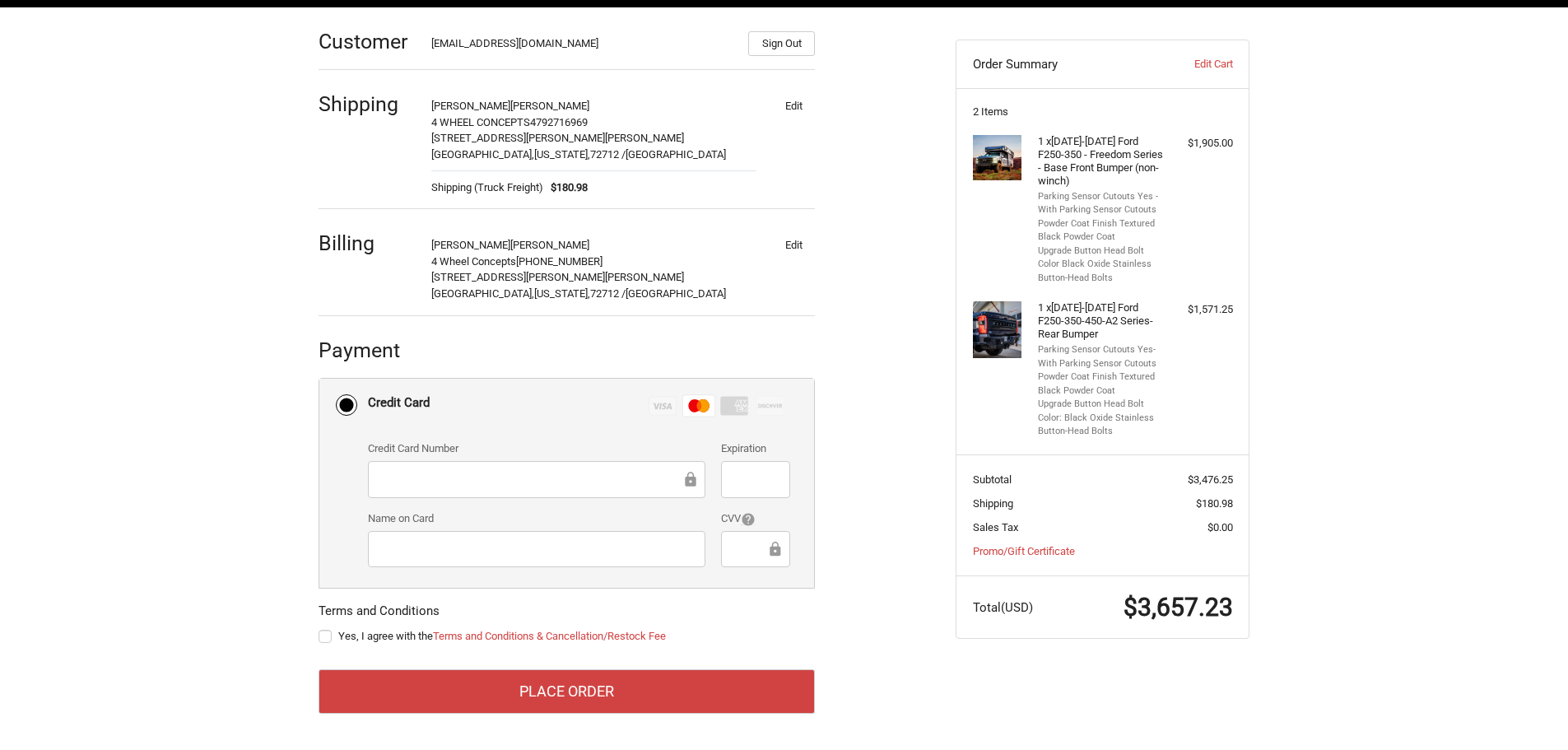
click at [321, 636] on label "Yes, I agree with the Terms and Conditions & Cancellation/Restock Fee" at bounding box center [566, 636] width 497 height 13
click at [319, 629] on input "Yes, I agree with the Terms and Conditions & Cancellation/Restock Fee" at bounding box center [318, 628] width 1 height 1
checkbox input "true"
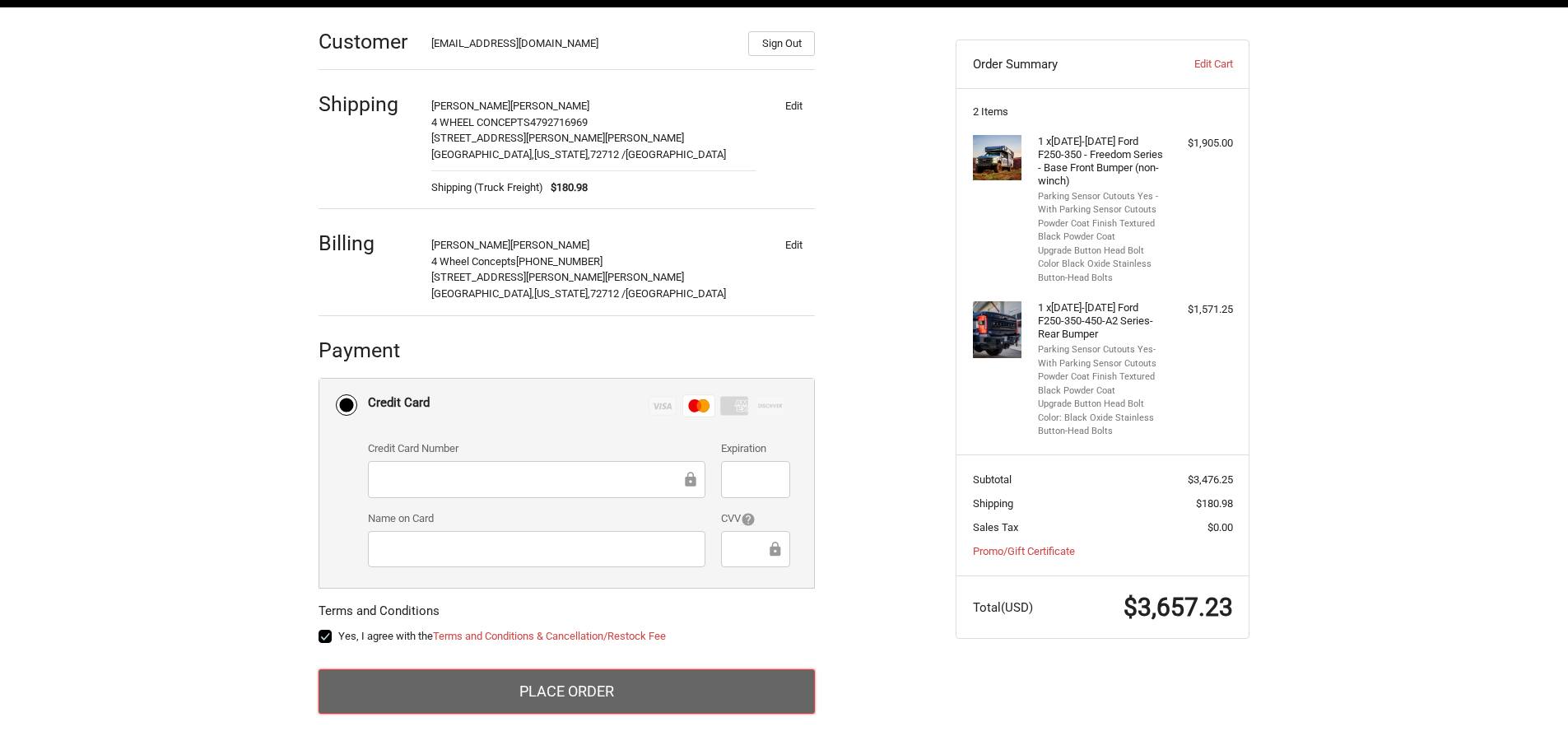
click at [379, 679] on button "Place Order" at bounding box center [566, 691] width 497 height 44
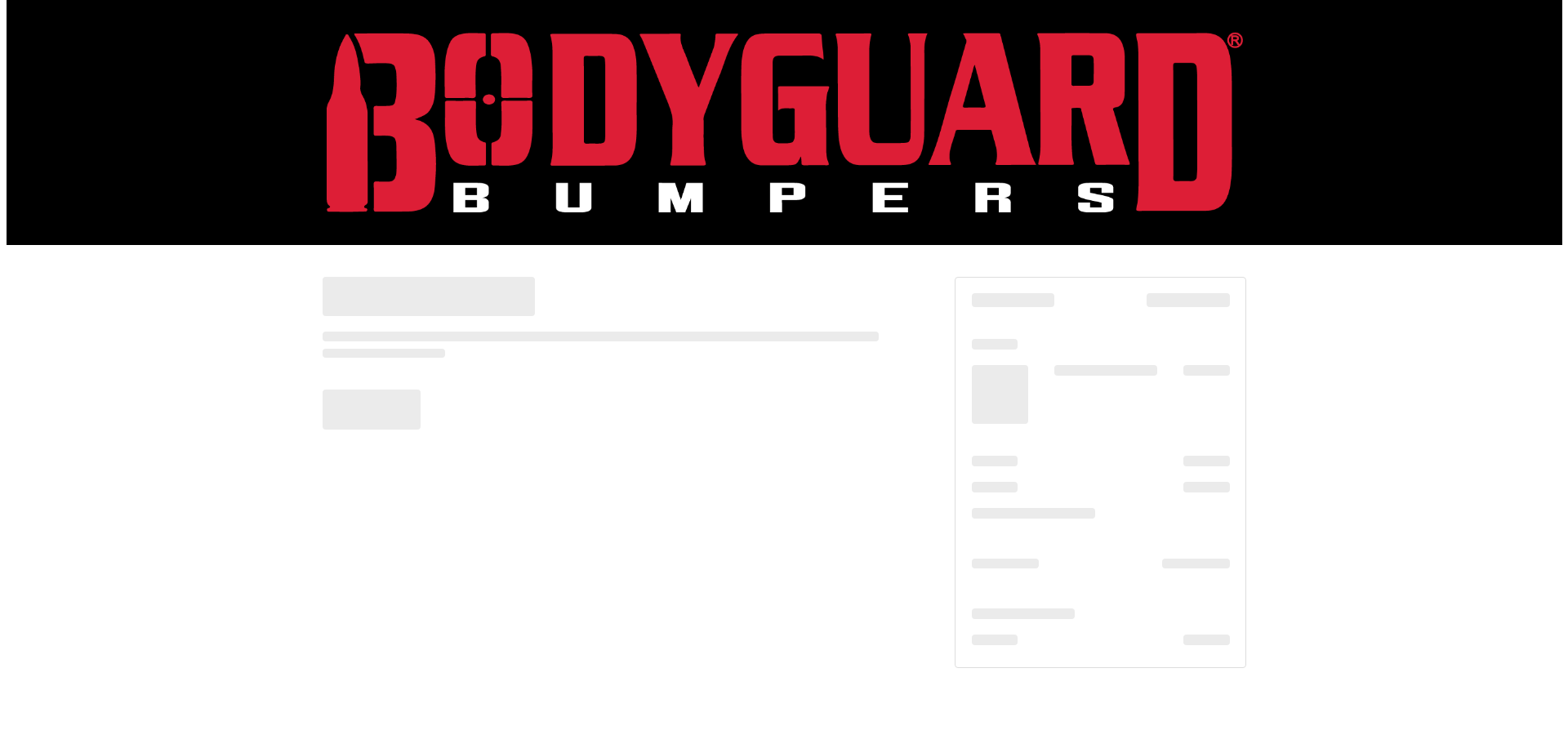
scroll to position [0, 0]
